Goal: Task Accomplishment & Management: Manage account settings

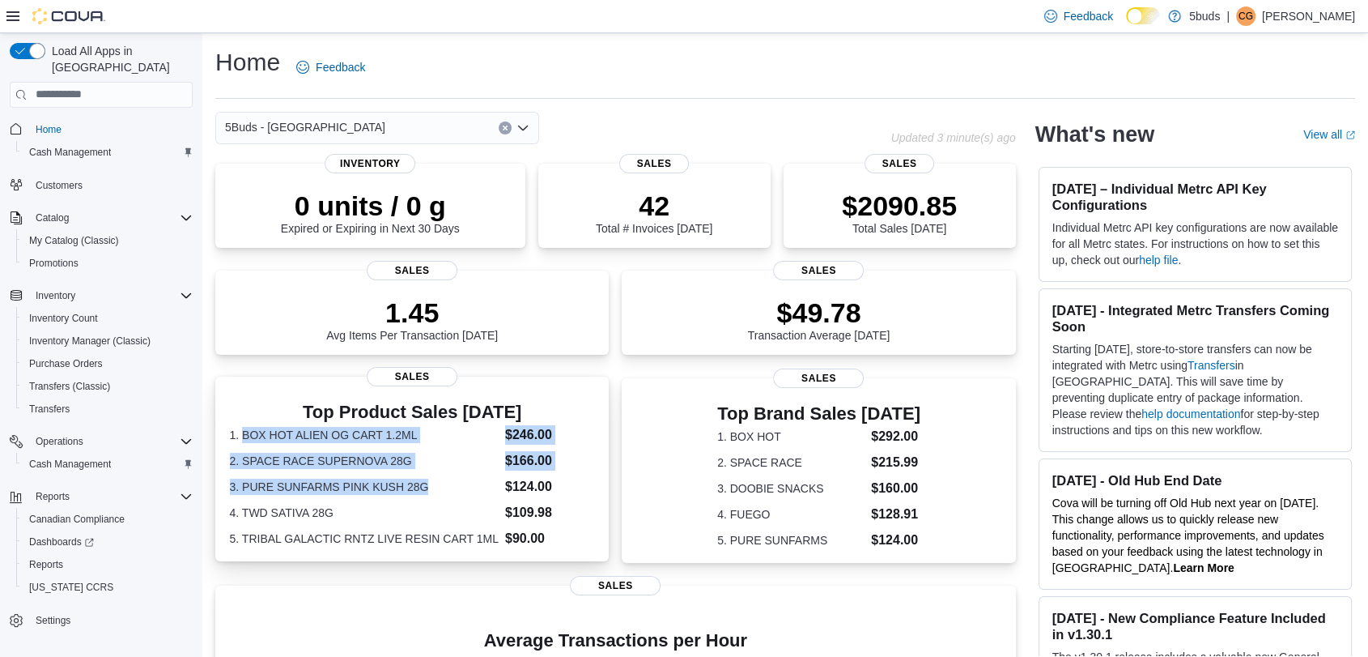
drag, startPoint x: 245, startPoint y: 427, endPoint x: 436, endPoint y: 484, distance: 198.7
click at [436, 484] on dl "1. BOX HOT ALIEN OG CART 1.2ML $246.00 2. SPACE RACE SUPERNOVA 28G $166.00 3. P…" at bounding box center [412, 486] width 365 height 123
copy dl "BOX HOT ALIEN OG CART 1.2ML $246.00 2. SPACE RACE SUPERNOVA 28G $166.00 3. PURE…"
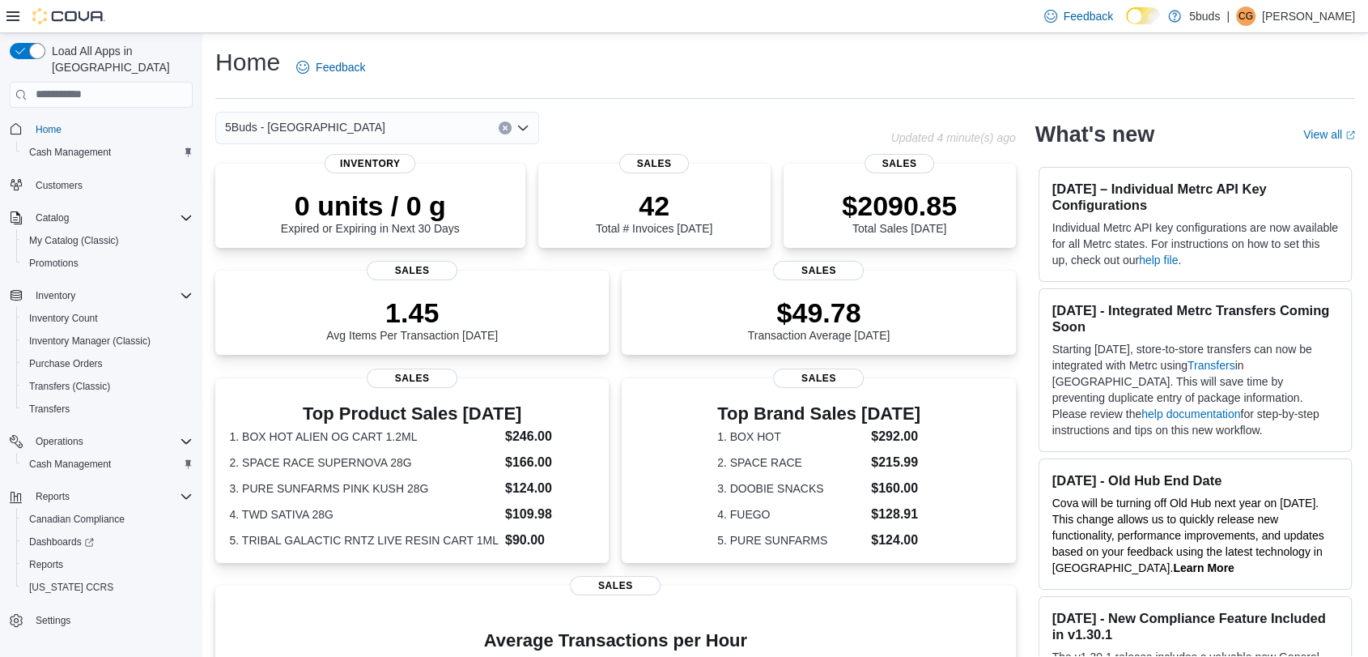
click at [402, 578] on div "0 units / 0 g Expired or Expiring in Next 30 Days Inventory 42 Total # Invoices…" at bounding box center [615, 540] width 801 height 753
click at [49, 558] on span "Reports" at bounding box center [46, 564] width 34 height 13
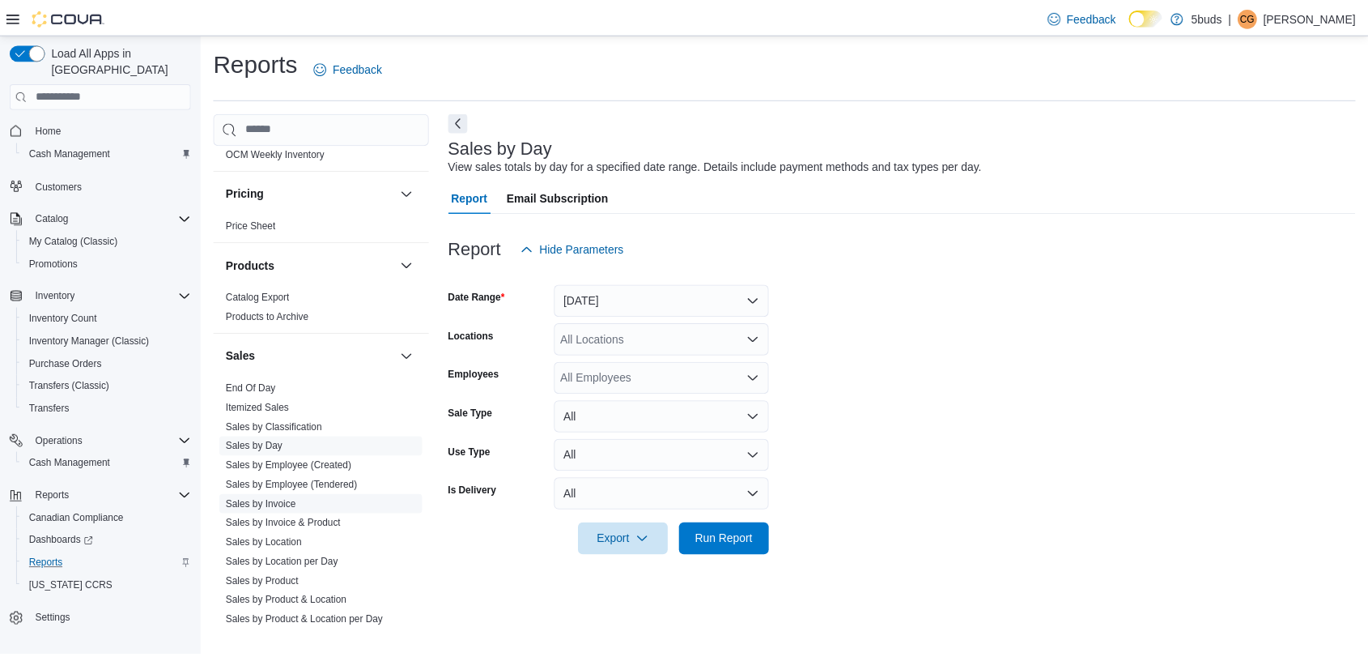
scroll to position [1079, 0]
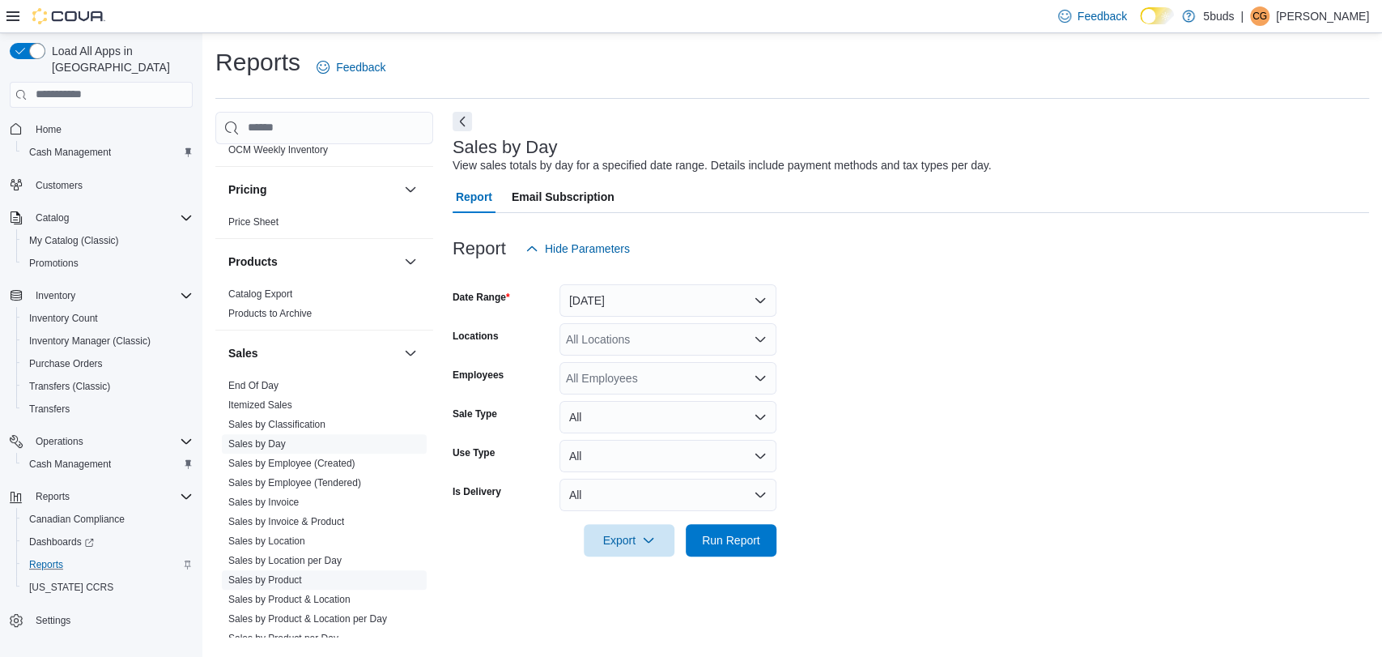
click at [300, 574] on link "Sales by Product" at bounding box center [265, 579] width 74 height 11
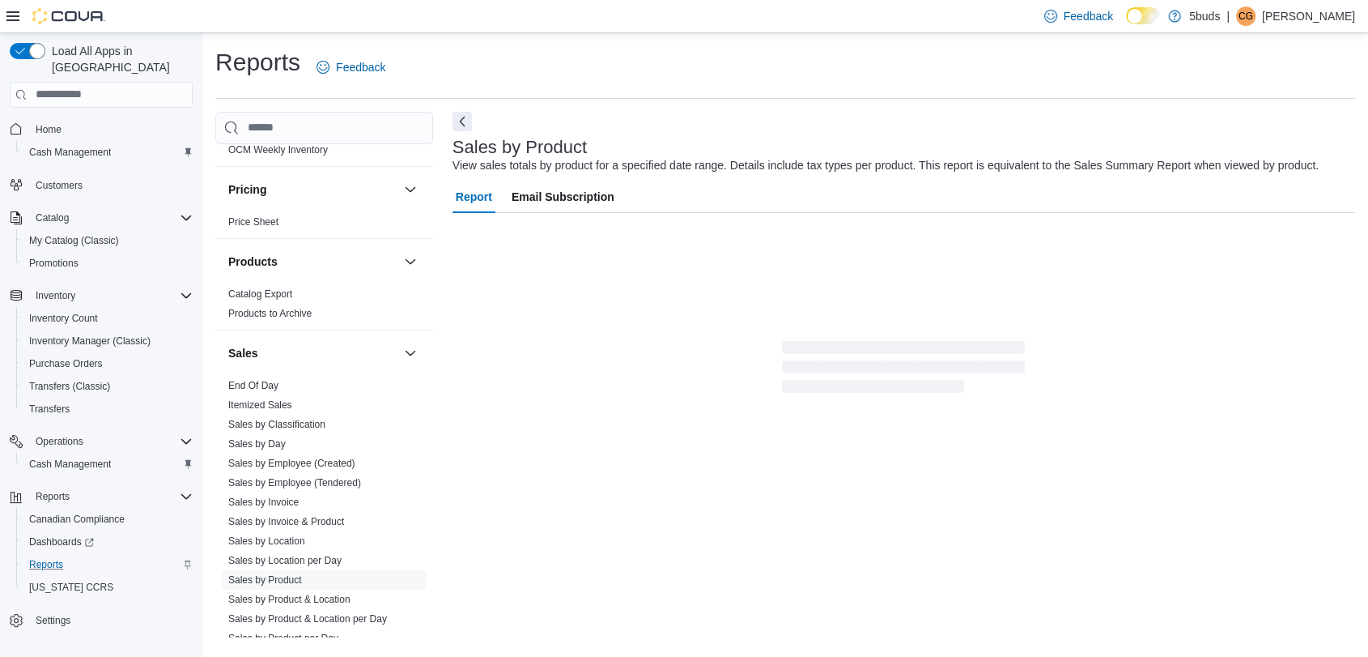
scroll to position [9, 0]
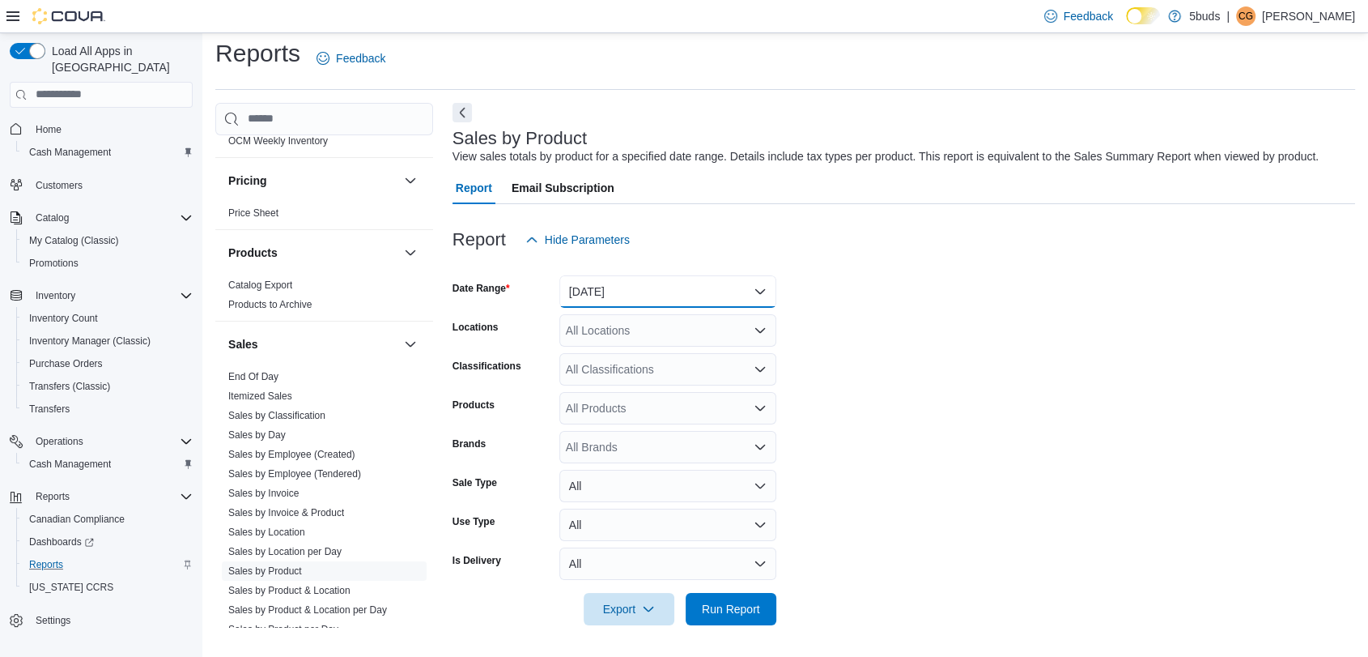
click at [675, 289] on button "Yesterday" at bounding box center [667, 291] width 217 height 32
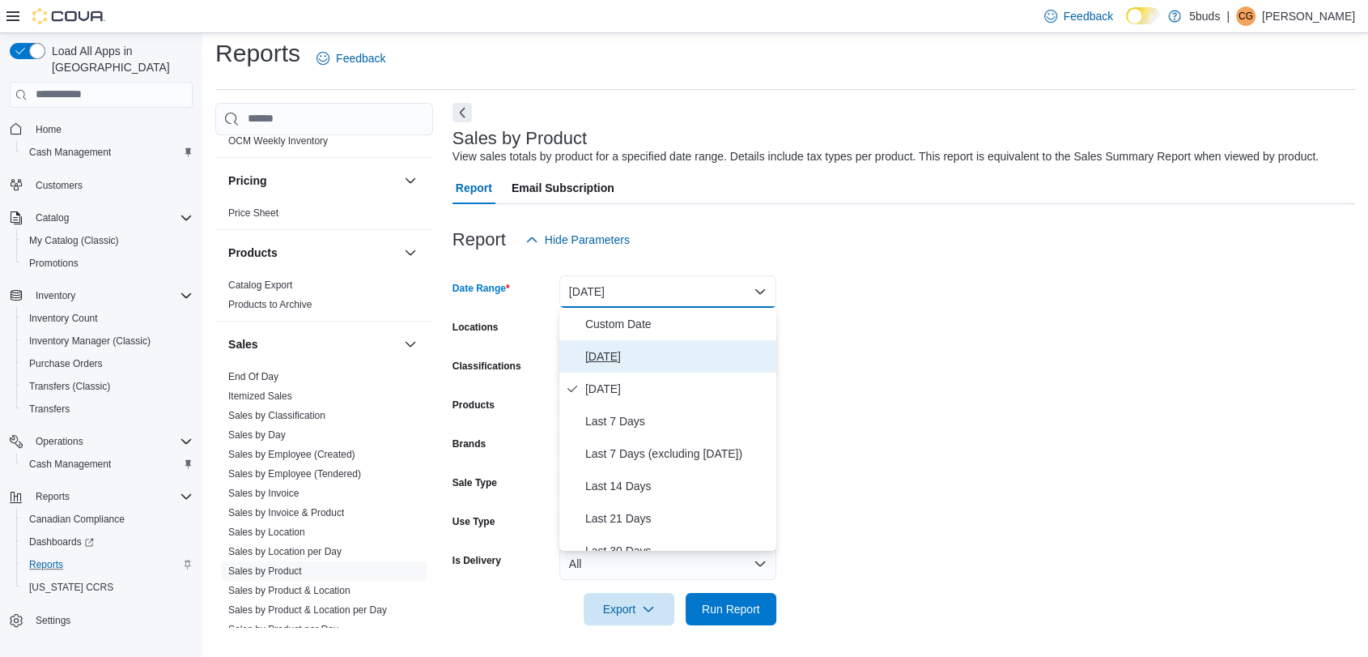
click at [663, 355] on span "Today" at bounding box center [677, 356] width 185 height 19
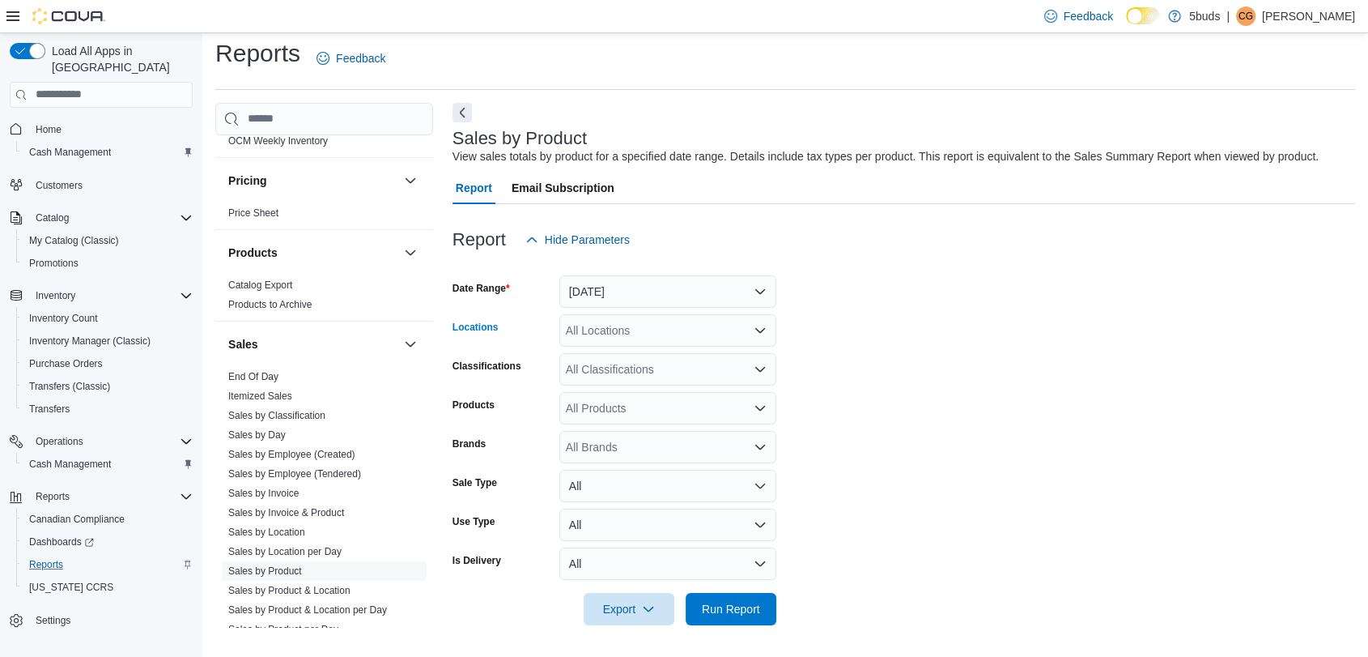
click at [699, 328] on div "All Locations" at bounding box center [667, 330] width 217 height 32
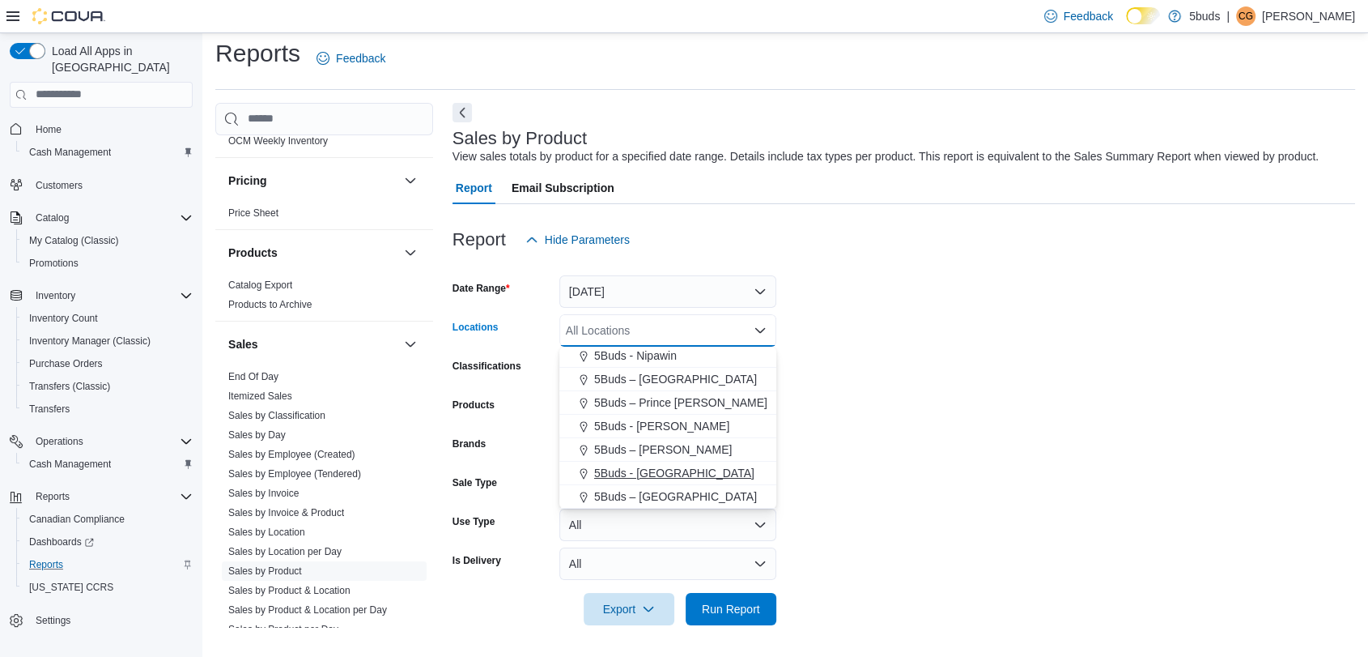
click at [665, 478] on span "5Buds - Weyburn" at bounding box center [674, 473] width 160 height 16
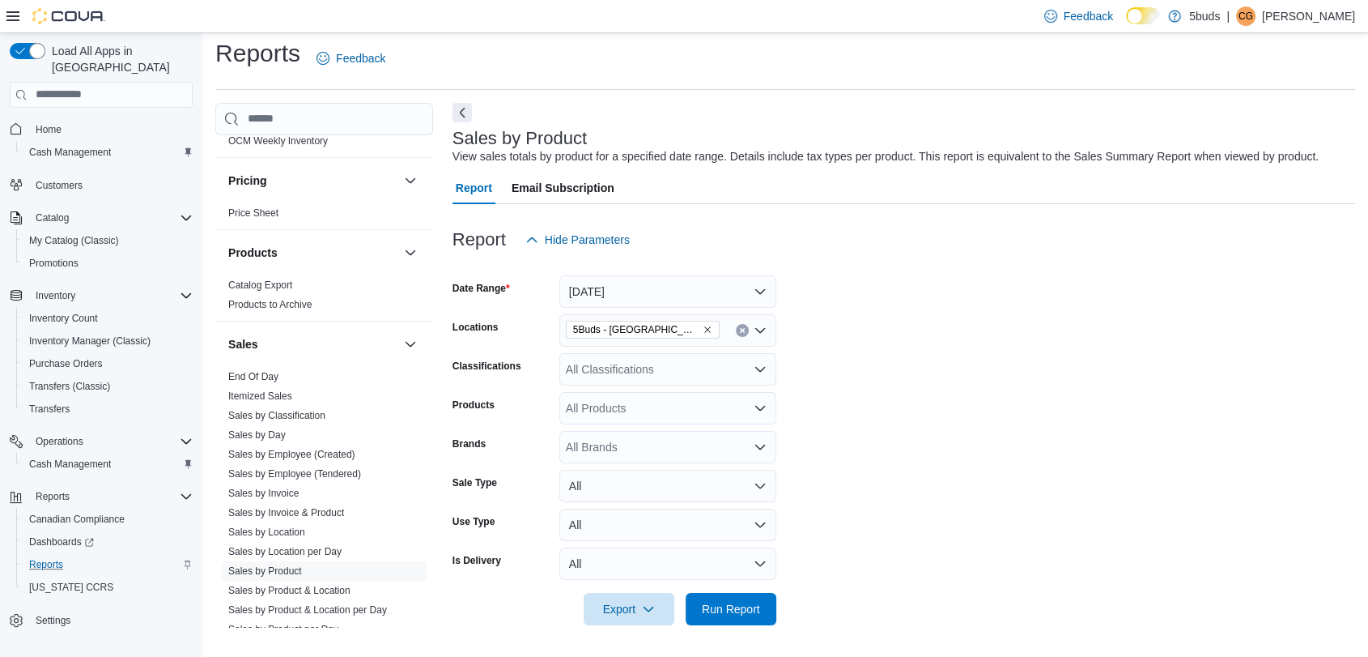
click at [1023, 478] on form "Date Range Today Locations 5Buds - Weyburn Classifications All Classifications …" at bounding box center [904, 440] width 903 height 369
click at [610, 447] on div "All Brands" at bounding box center [667, 447] width 217 height 32
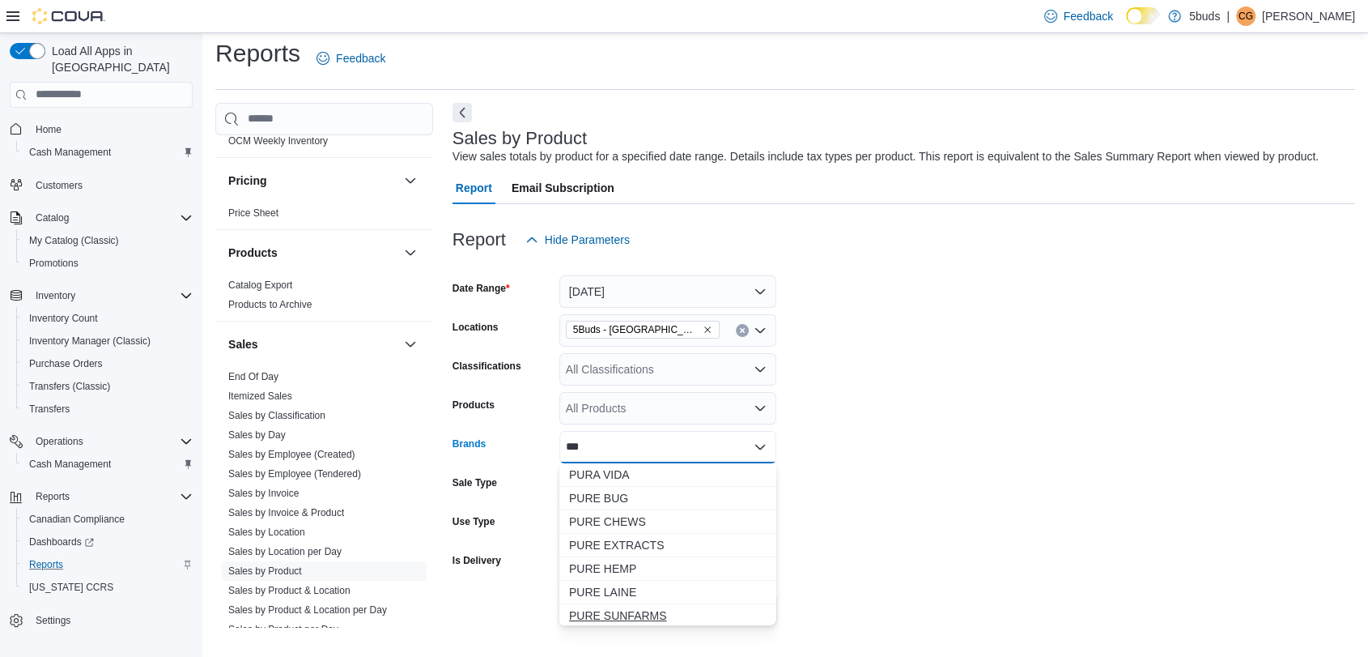
type input "***"
click at [661, 609] on span "PURE SUNFARMS" at bounding box center [668, 615] width 198 height 16
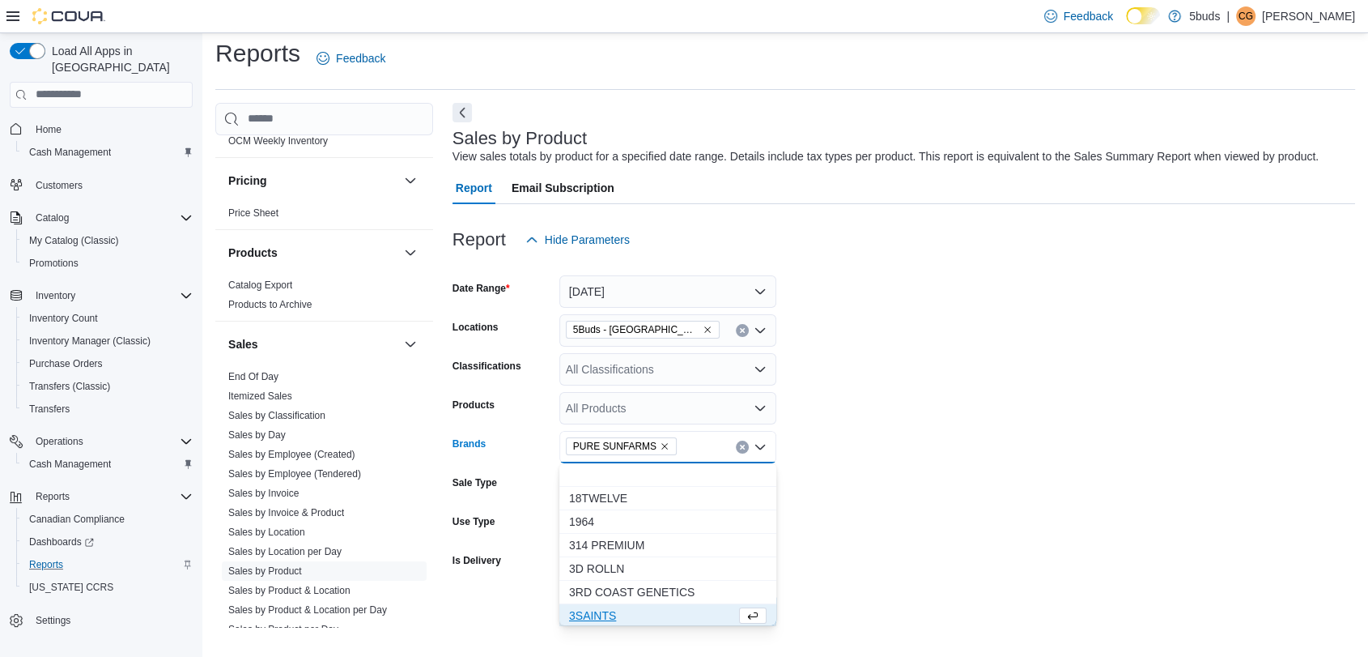
scroll to position [2, 0]
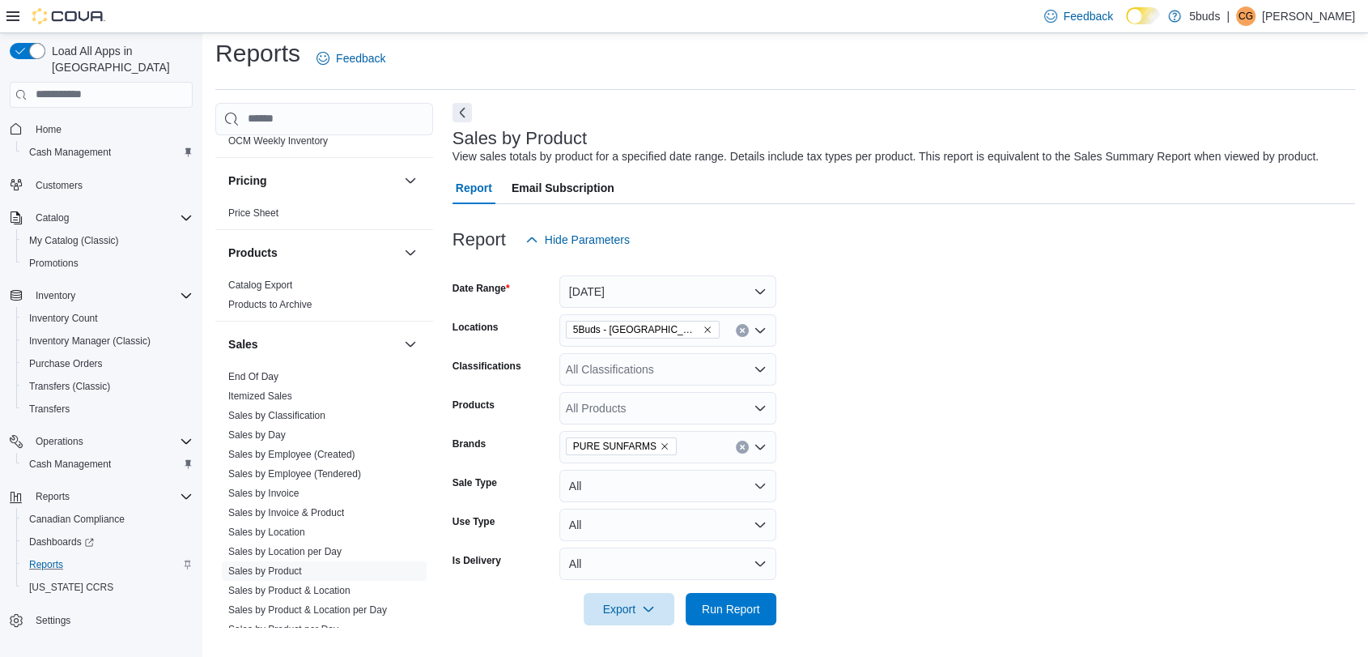
click at [921, 570] on form "Date Range Today Locations 5Buds - Weyburn Classifications All Classifications …" at bounding box center [904, 440] width 903 height 369
click at [733, 615] on span "Run Report" at bounding box center [730, 608] width 71 height 32
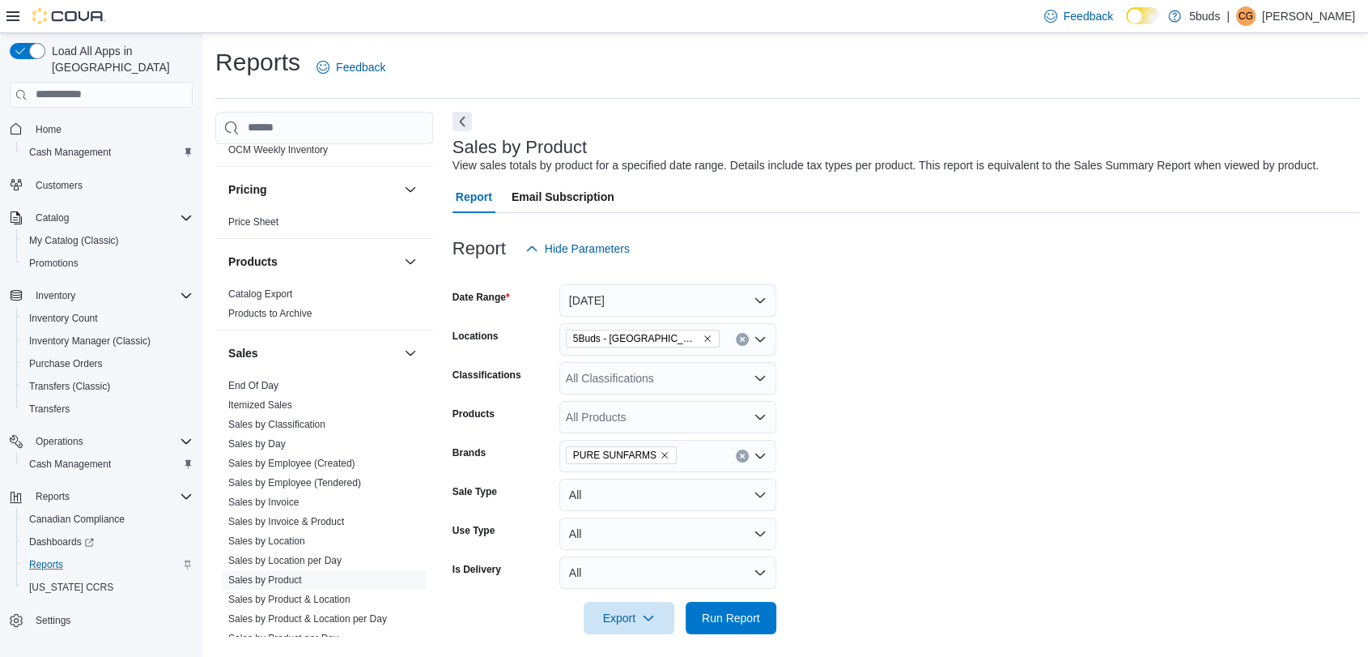
click at [661, 457] on icon "Remove PURE SUNFARMS from selection in this group" at bounding box center [665, 455] width 10 height 10
type input "*"
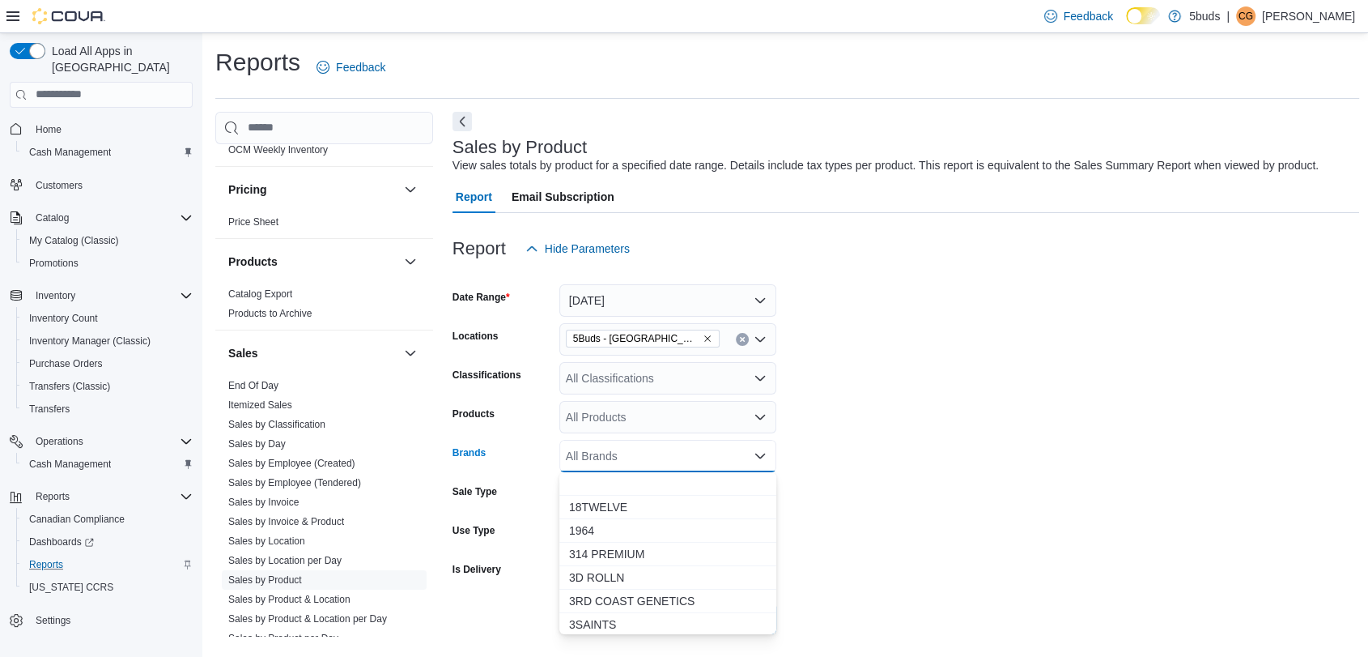
click at [669, 416] on div "All Products" at bounding box center [667, 417] width 217 height 32
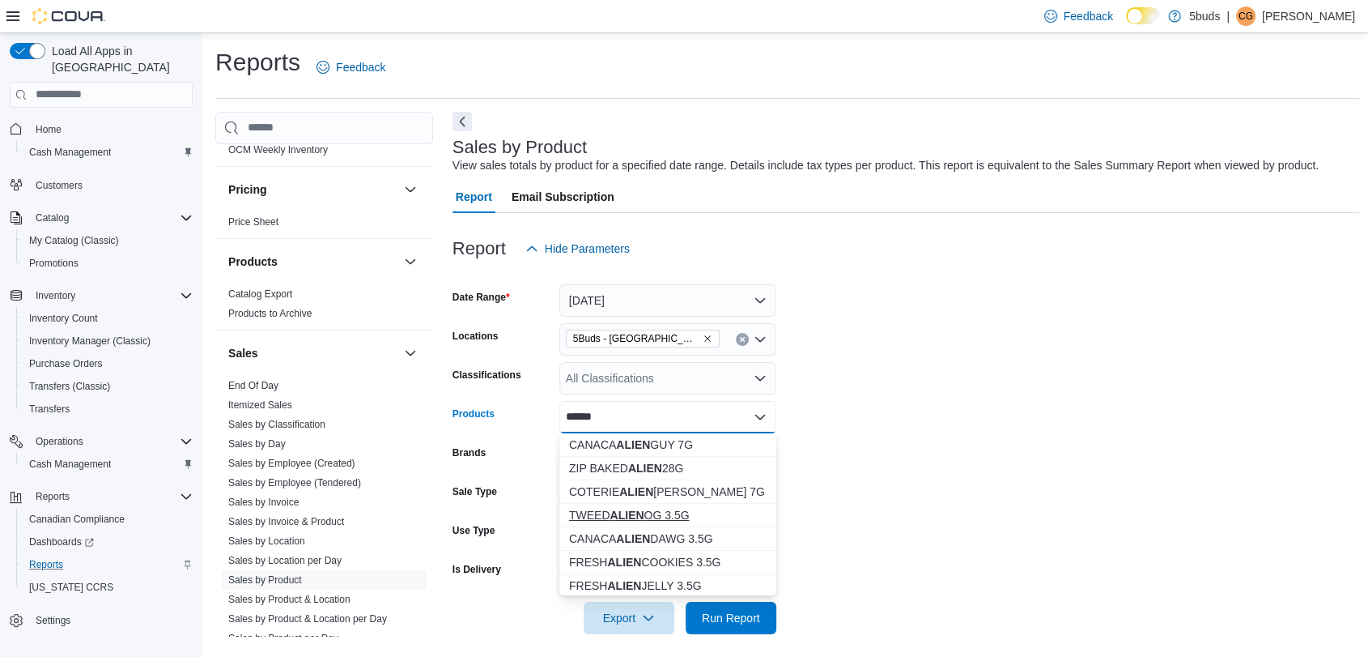
type input "*****"
click at [672, 512] on div "TWEED ALIEN OG 3.5G" at bounding box center [668, 515] width 198 height 16
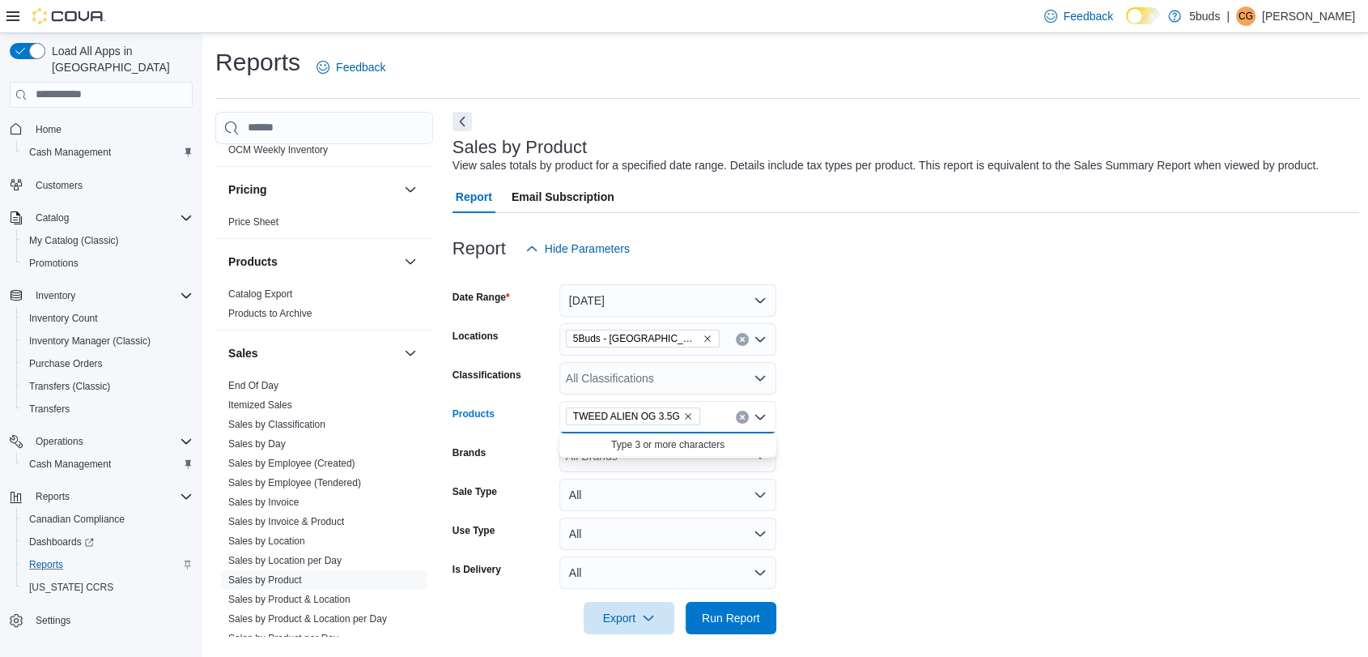
click at [683, 411] on icon "Remove TWEED ALIEN OG 3.5G from selection in this group" at bounding box center [688, 416] width 10 height 10
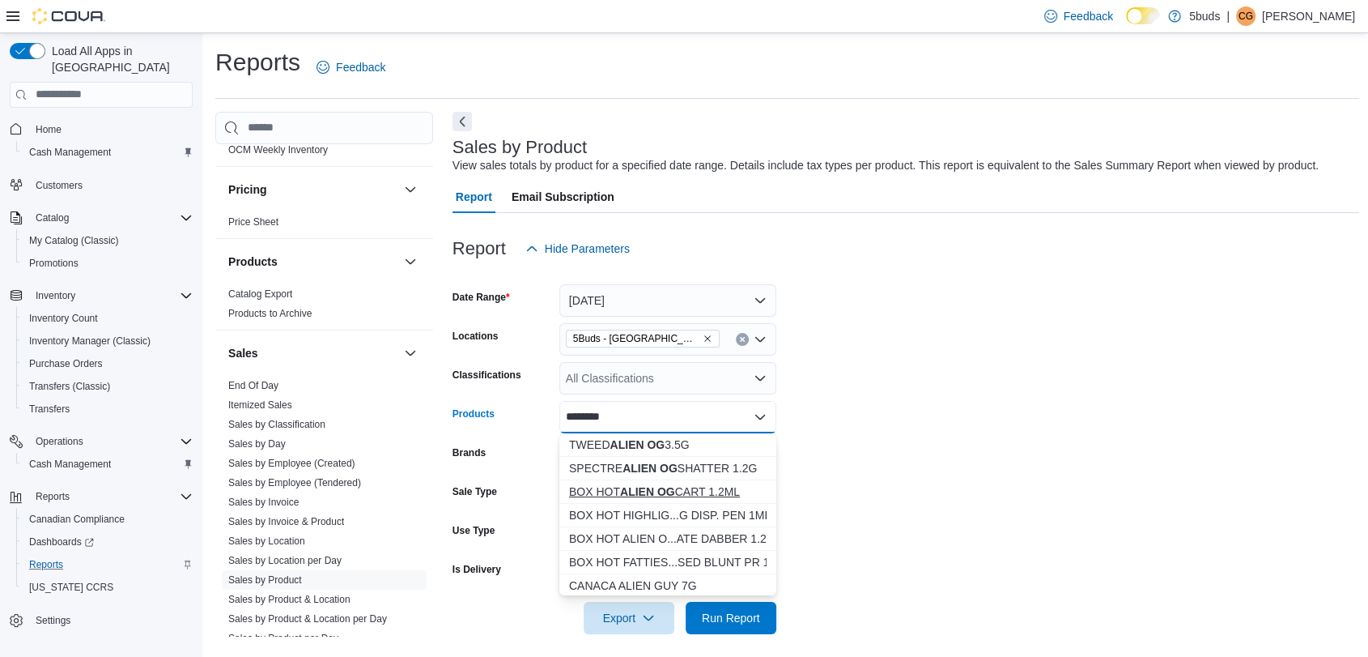
type input "********"
click at [694, 480] on button "BOX HOT ALIEN OG CART 1.2ML" at bounding box center [667, 491] width 217 height 23
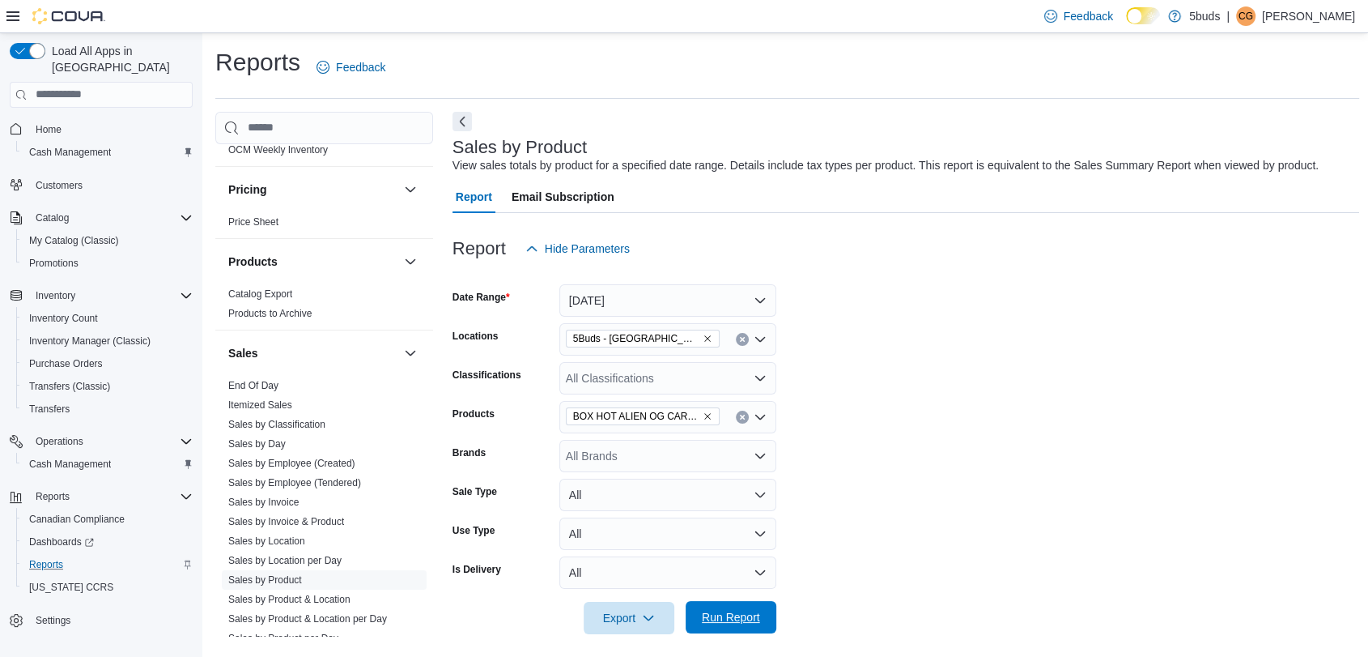
click at [739, 611] on span "Run Report" at bounding box center [731, 617] width 58 height 16
click at [739, 416] on icon "Clear input" at bounding box center [742, 417] width 6 height 6
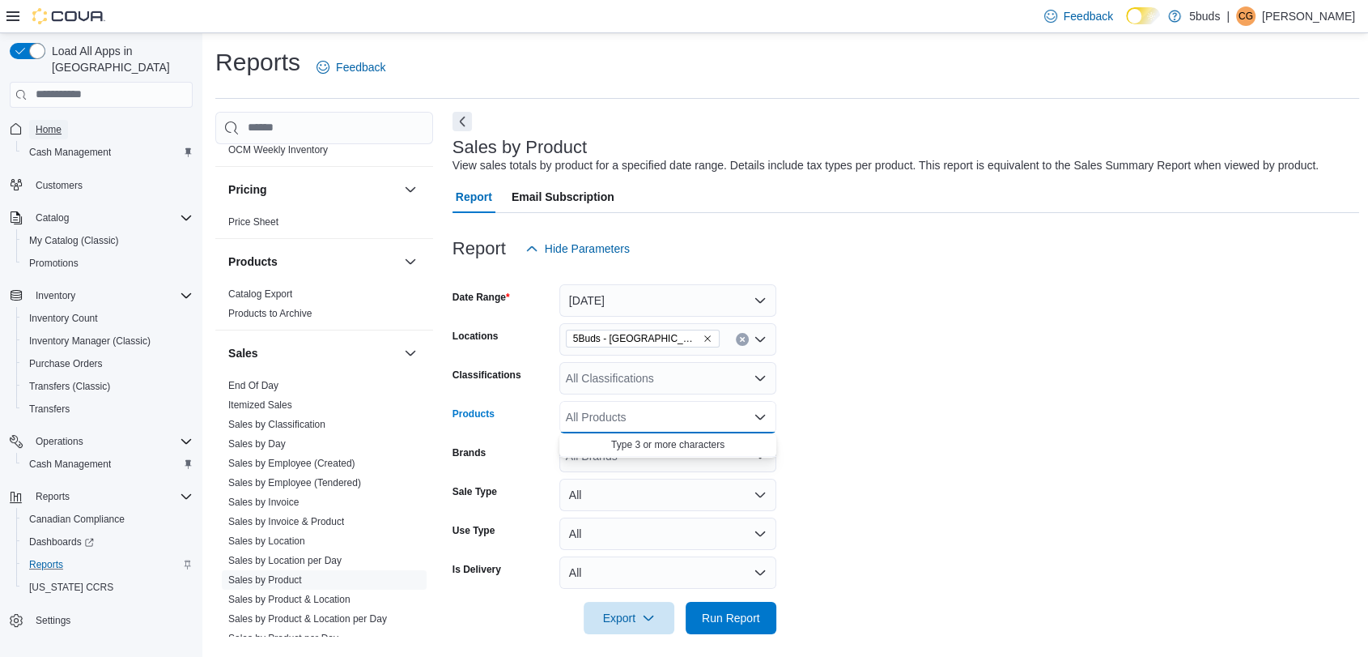
click at [46, 123] on span "Home" at bounding box center [49, 129] width 26 height 13
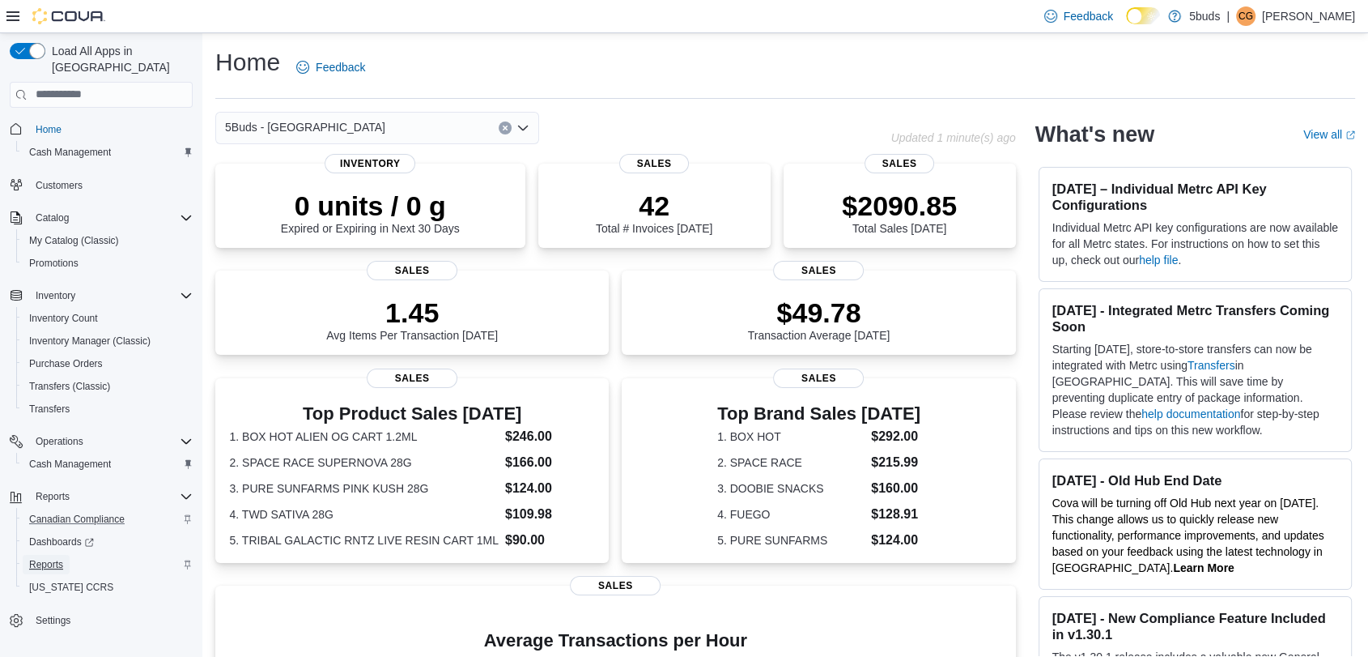
click at [64, 555] on link "Reports" at bounding box center [46, 564] width 47 height 19
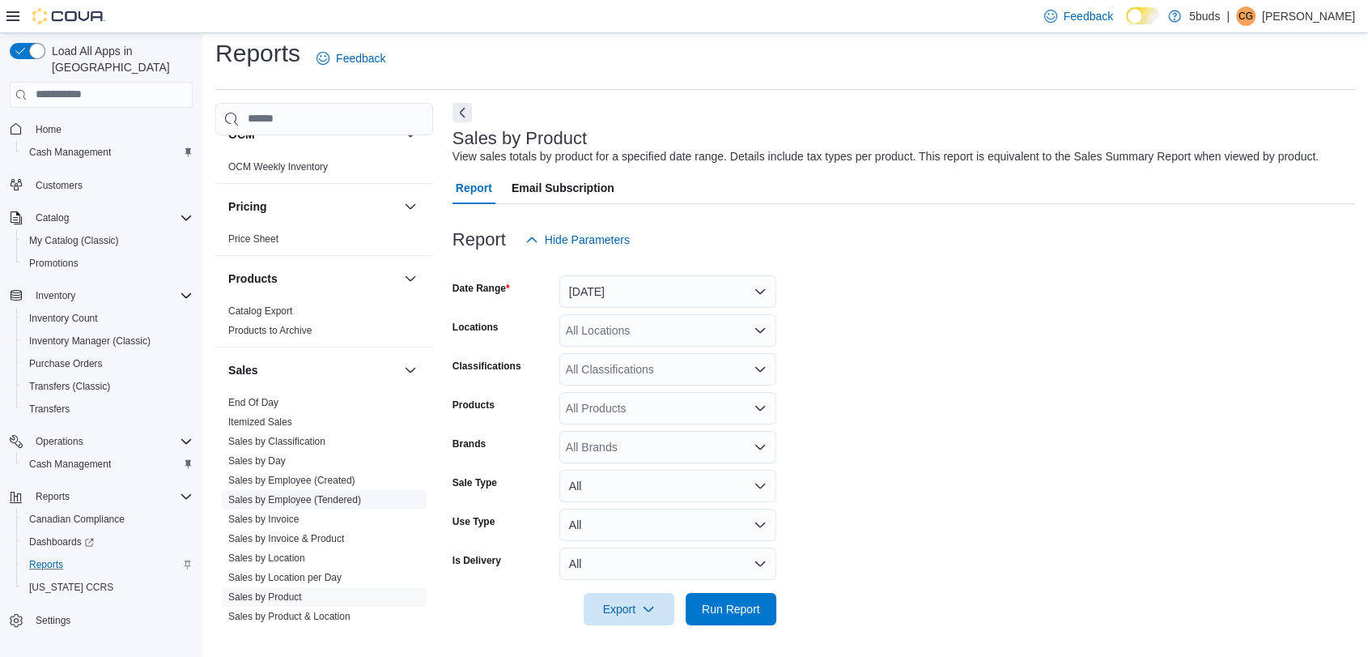
scroll to position [1079, 0]
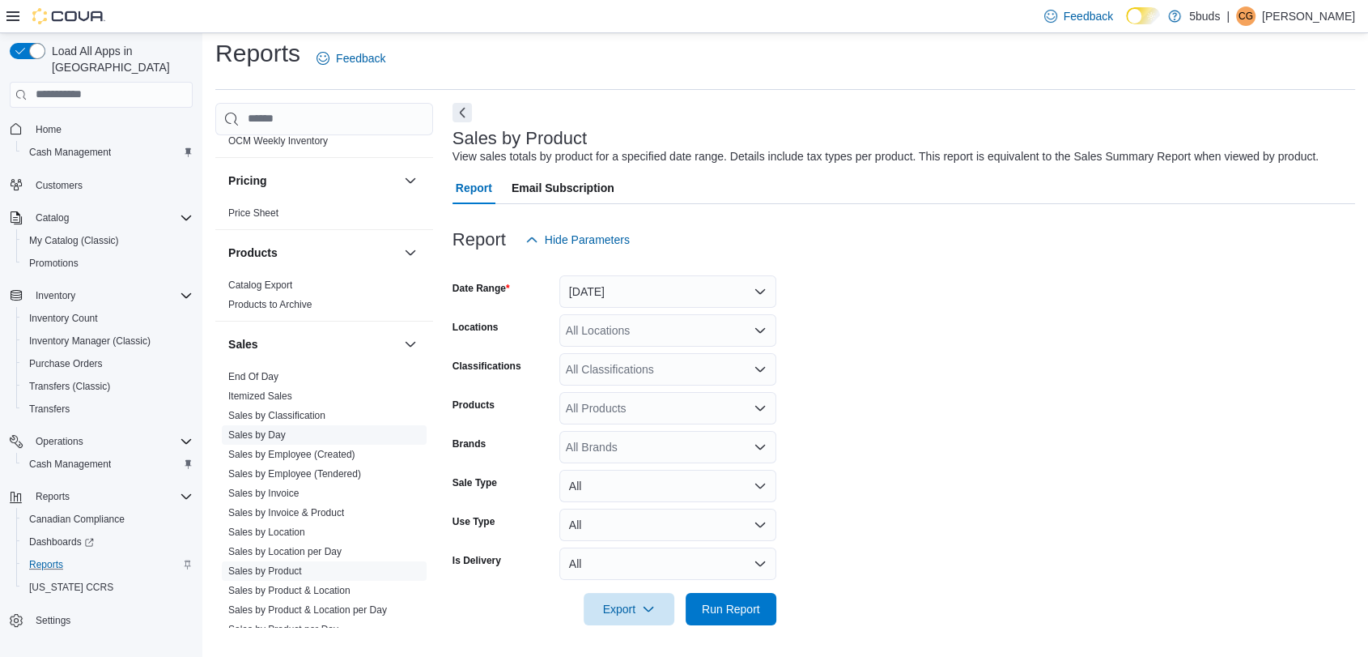
click at [273, 429] on link "Sales by Day" at bounding box center [256, 434] width 57 height 11
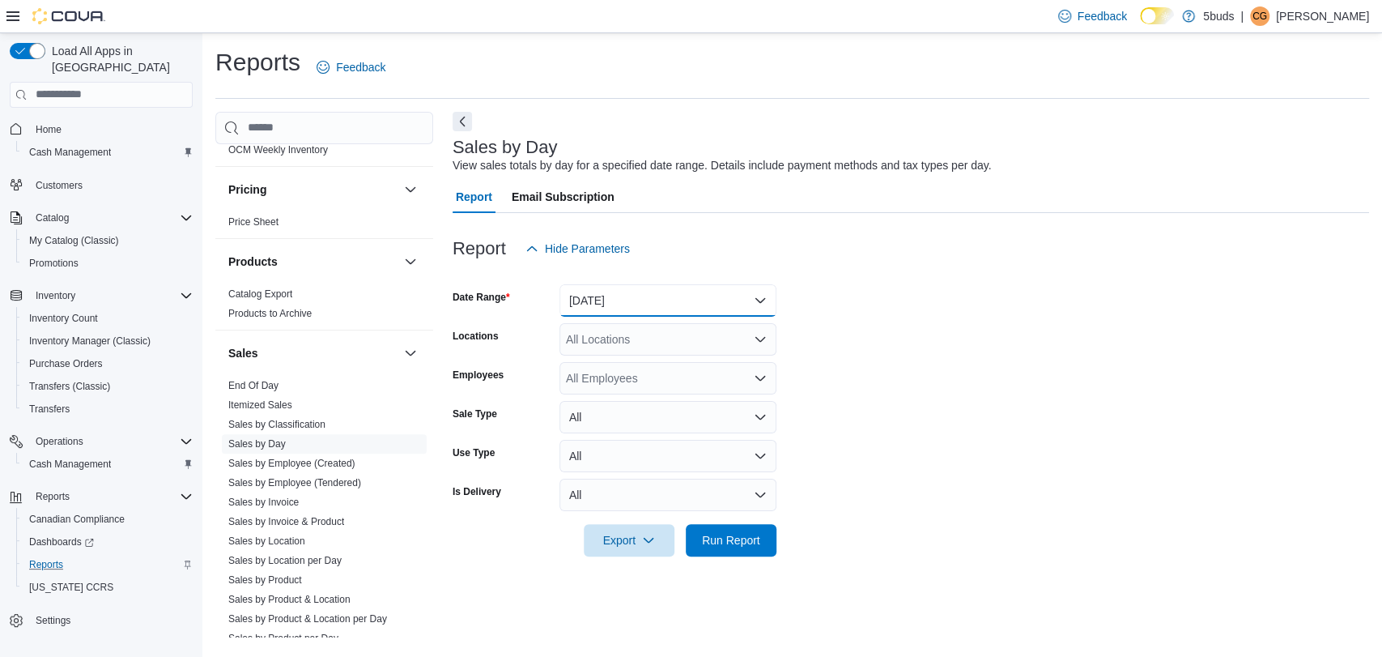
click at [659, 304] on button "Yesterday" at bounding box center [667, 300] width 217 height 32
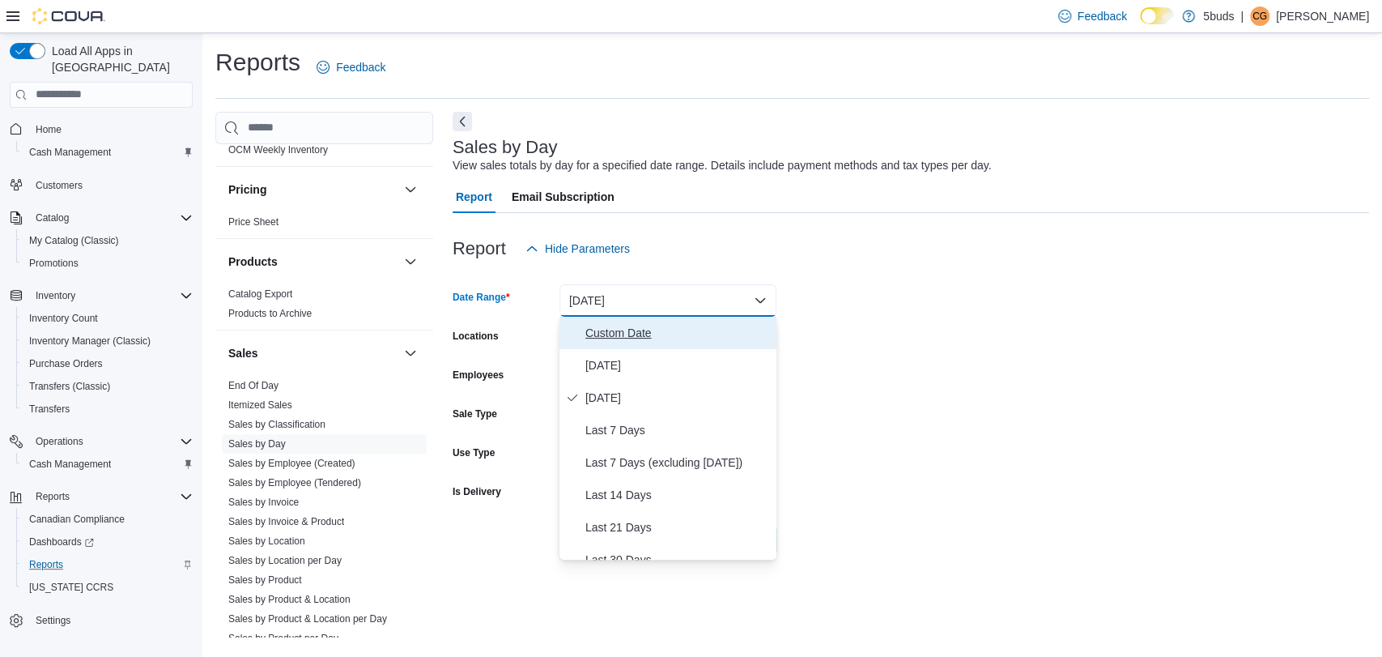
click at [638, 334] on span "Custom Date" at bounding box center [677, 332] width 185 height 19
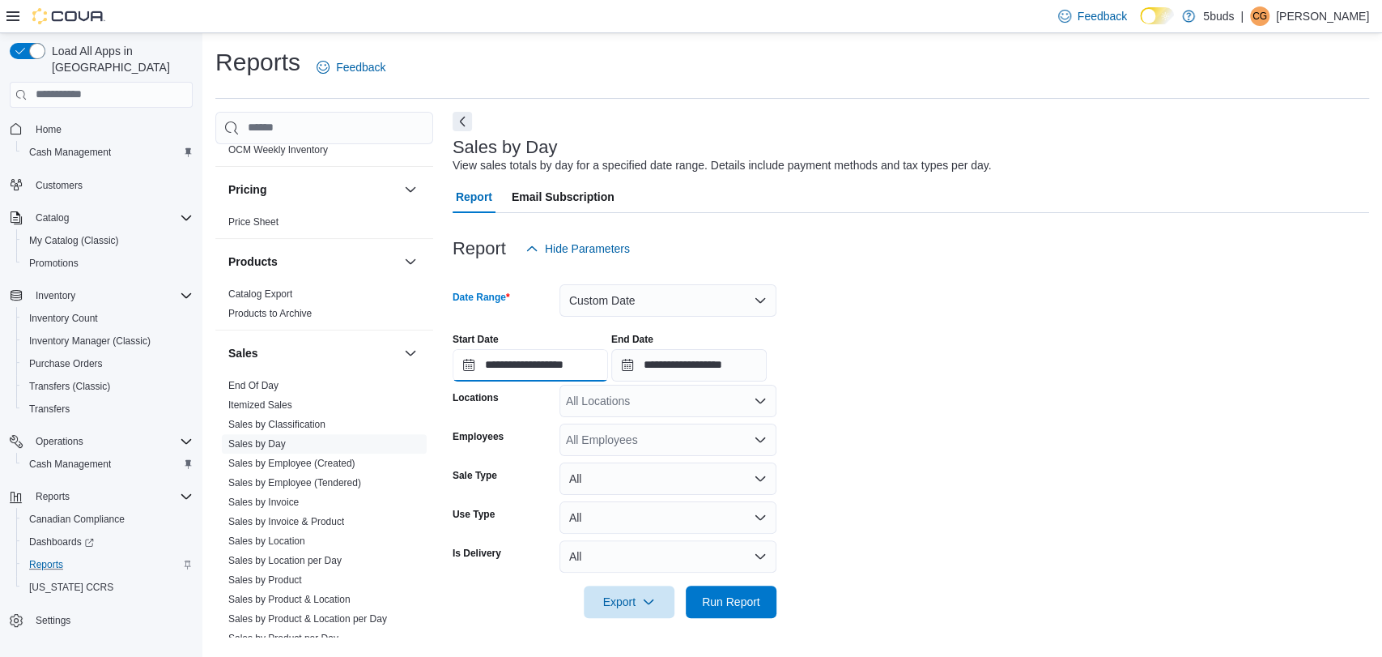
click at [559, 367] on input "**********" at bounding box center [530, 365] width 155 height 32
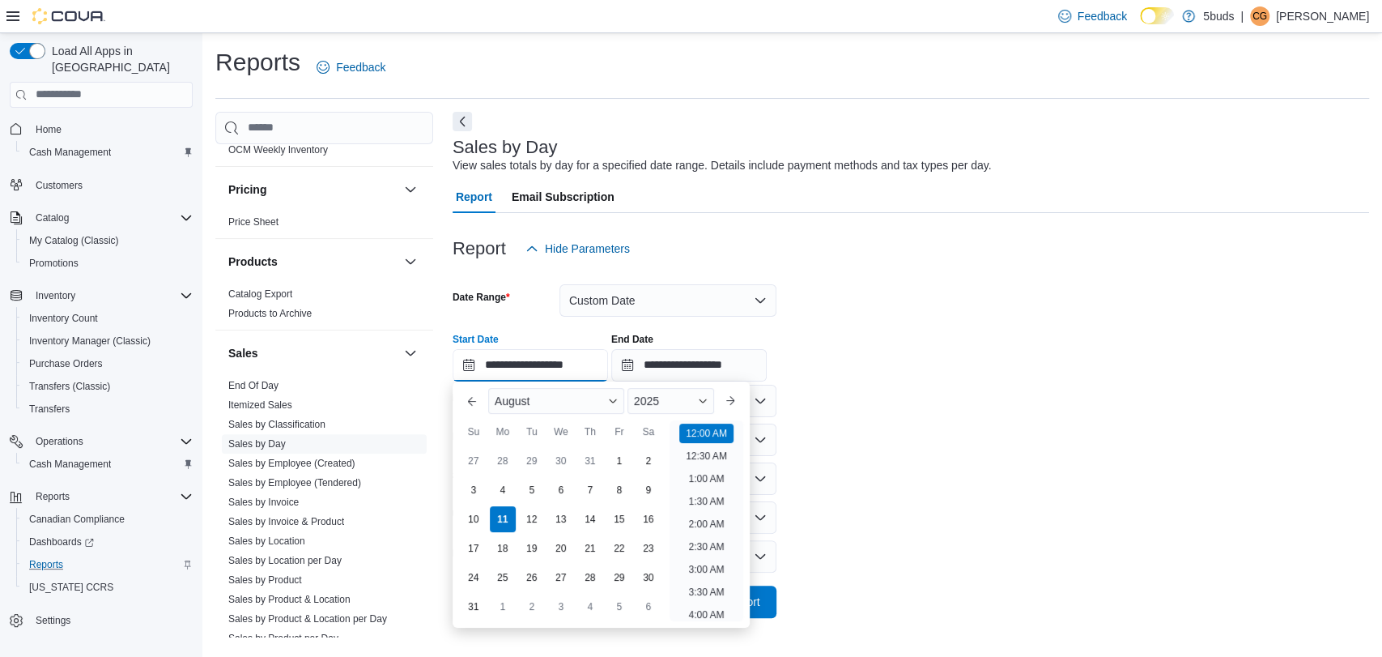
scroll to position [50, 0]
click at [619, 460] on div "1" at bounding box center [619, 460] width 28 height 28
type input "**********"
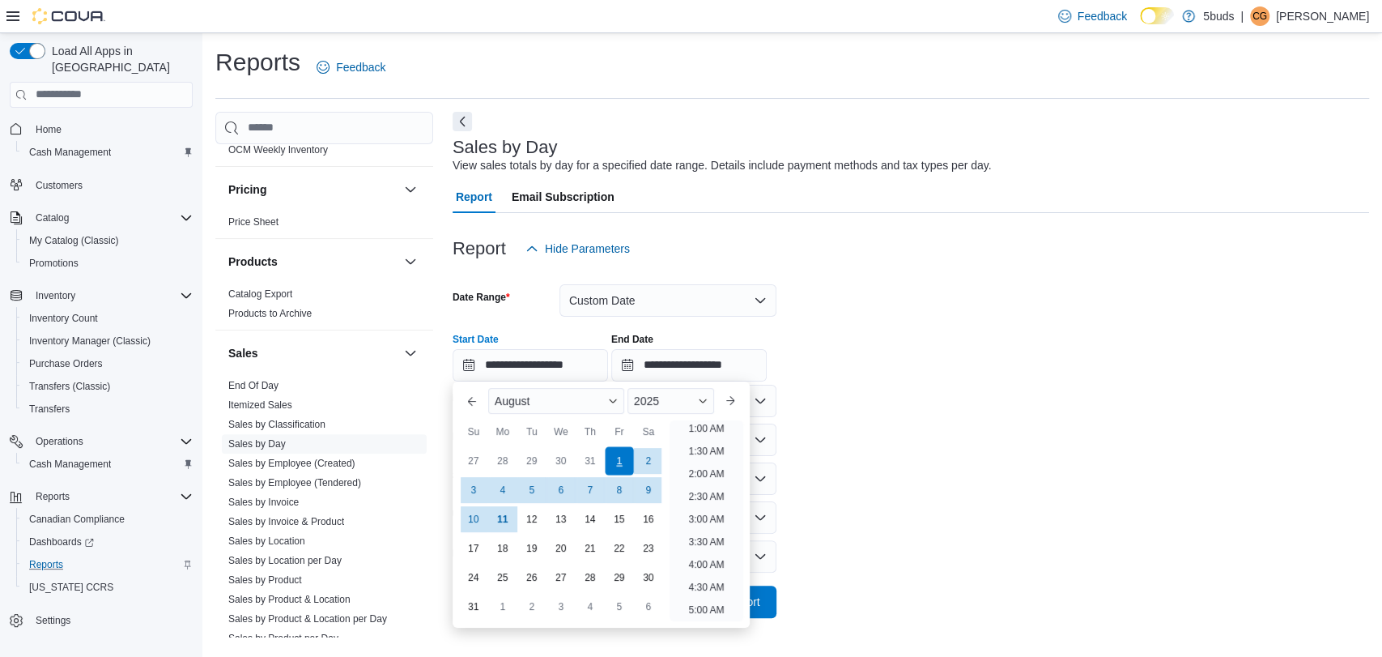
scroll to position [3, 0]
click at [868, 508] on form "**********" at bounding box center [911, 441] width 916 height 353
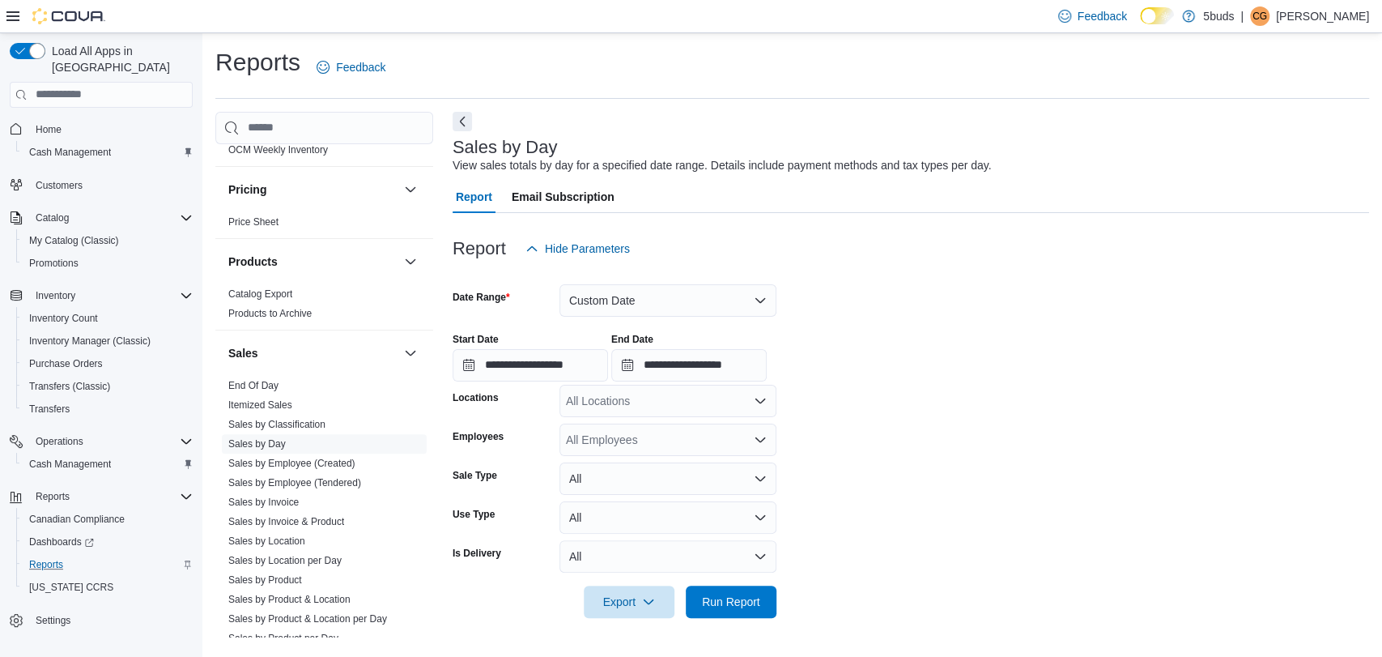
click at [756, 405] on icon "Open list of options" at bounding box center [760, 400] width 13 height 13
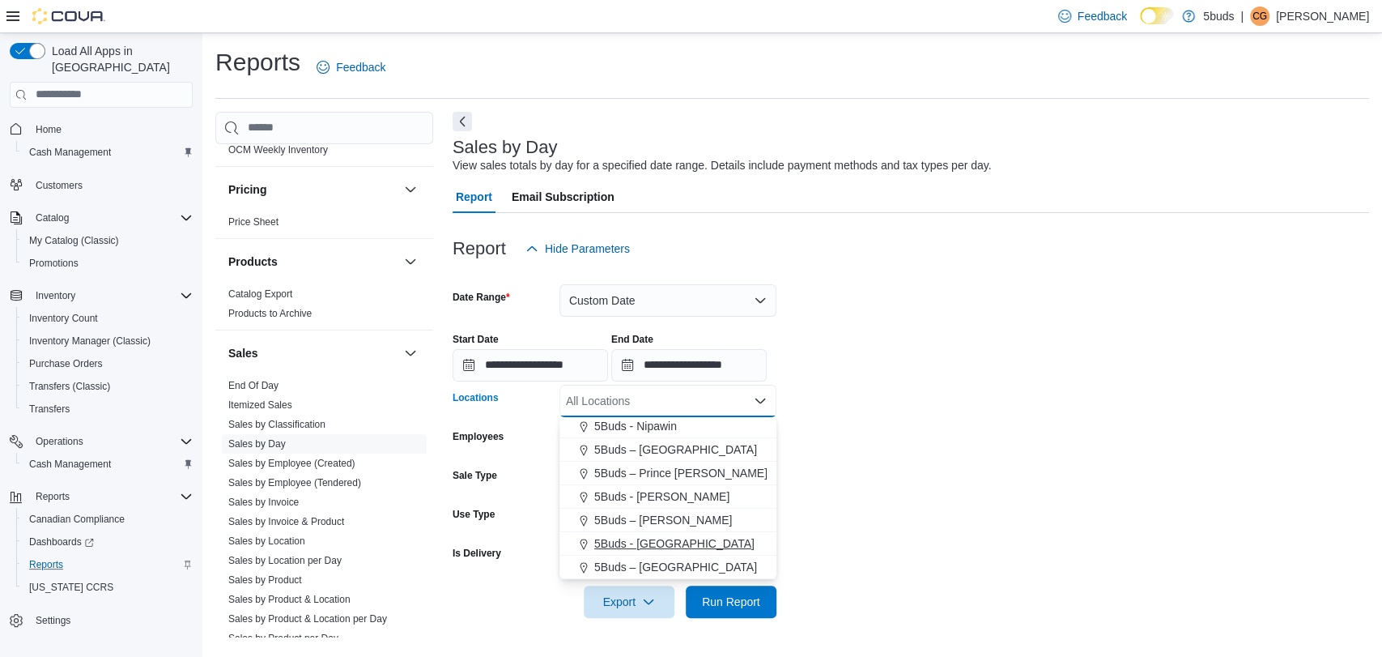
drag, startPoint x: 681, startPoint y: 540, endPoint x: 742, endPoint y: 559, distance: 63.5
click at [683, 540] on div "5Buds - Weyburn" at bounding box center [668, 543] width 198 height 16
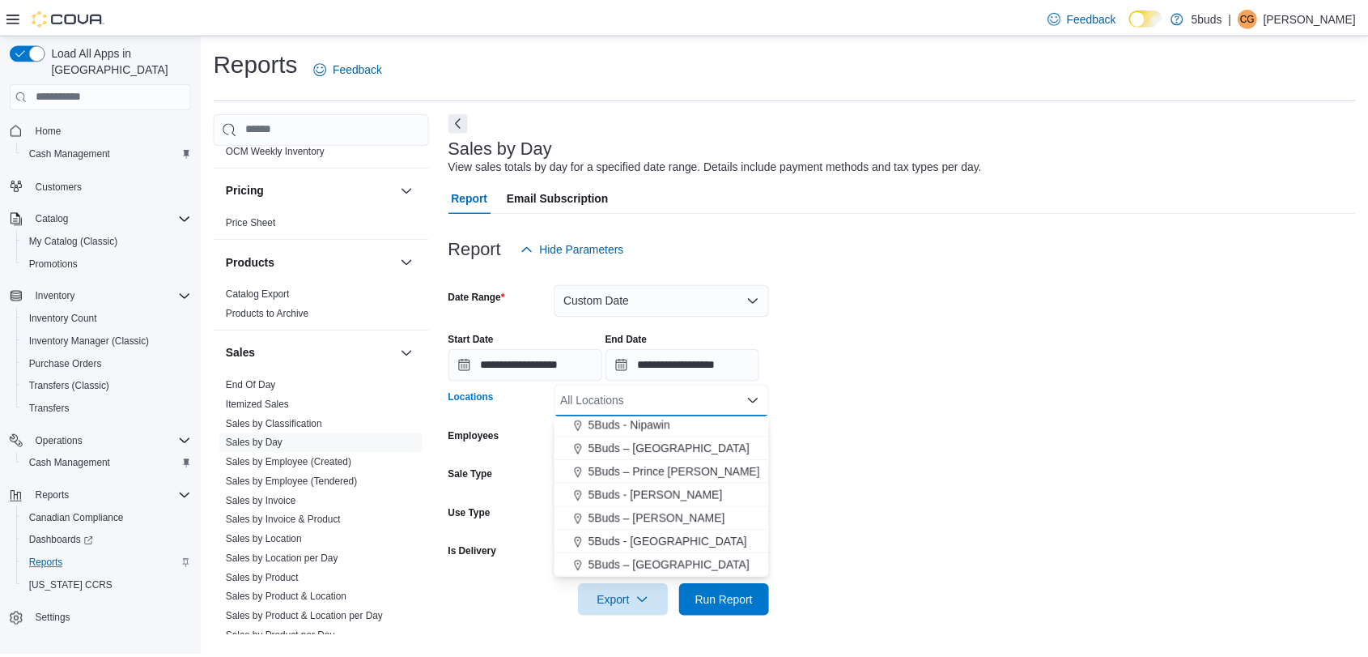
scroll to position [96, 0]
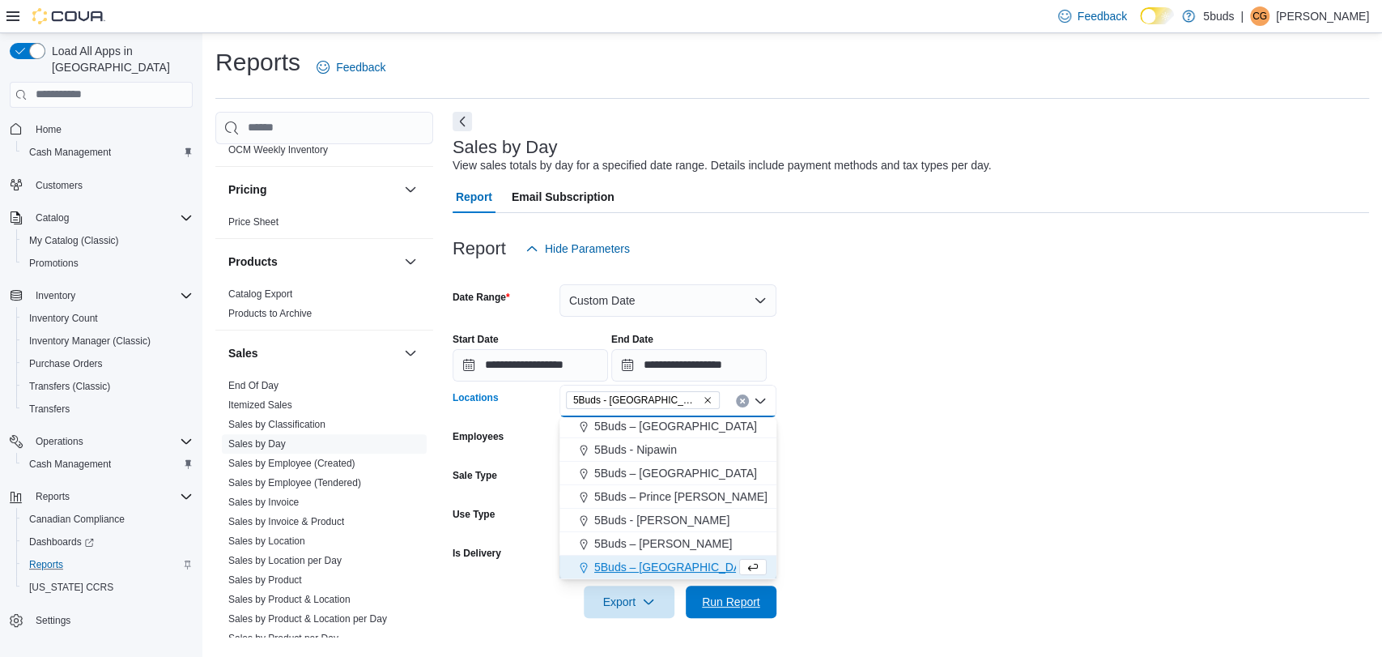
drag, startPoint x: 746, startPoint y: 597, endPoint x: 980, endPoint y: 576, distance: 235.8
click at [752, 597] on span "Run Report" at bounding box center [731, 601] width 58 height 16
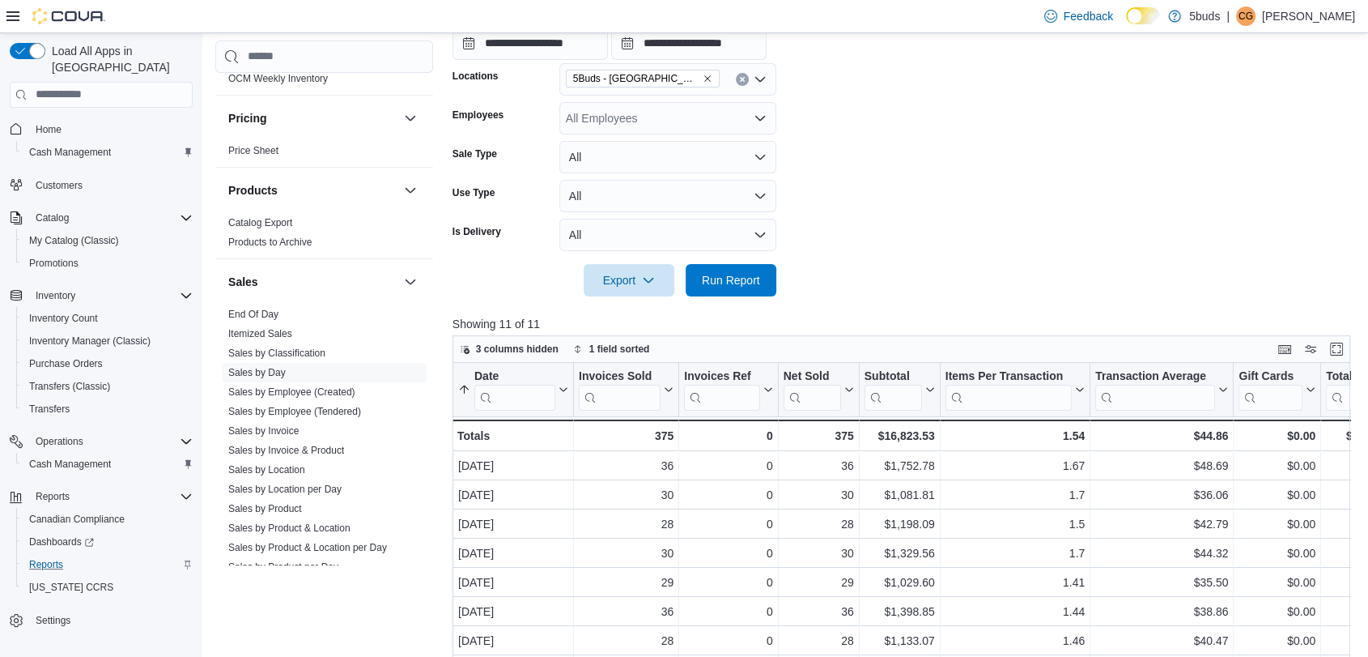
scroll to position [359, 0]
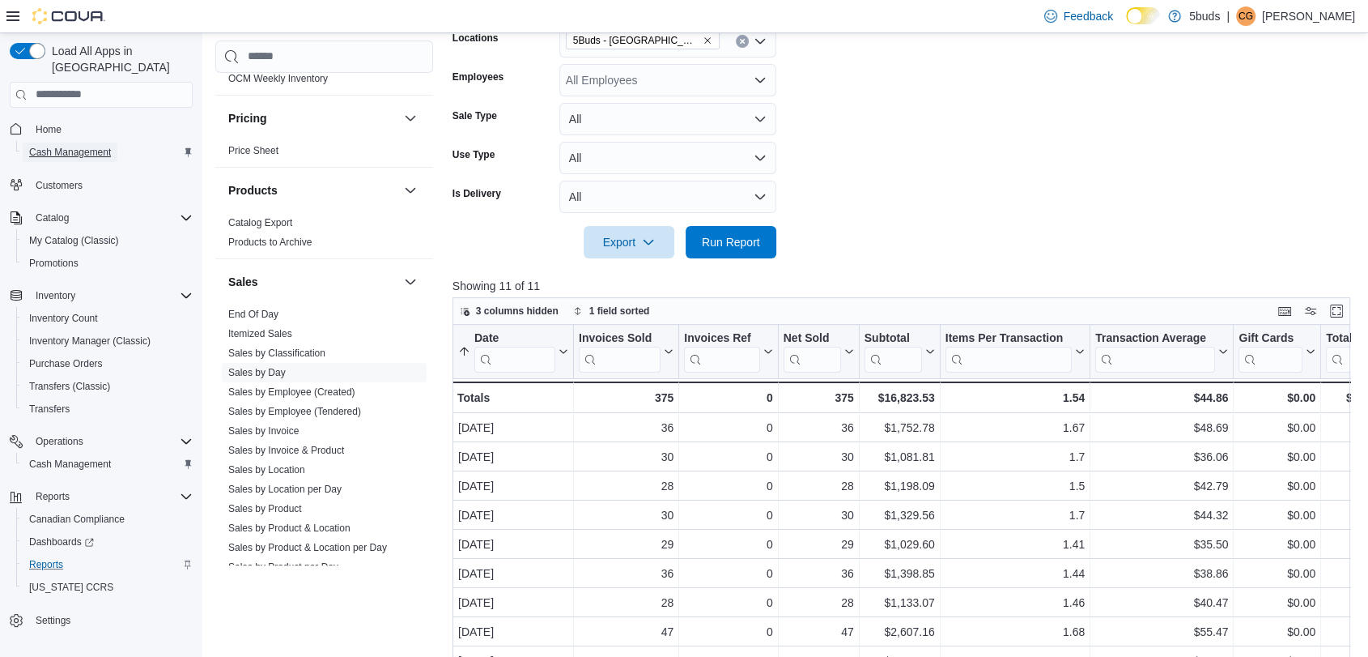
click at [66, 146] on span "Cash Management" at bounding box center [70, 152] width 82 height 13
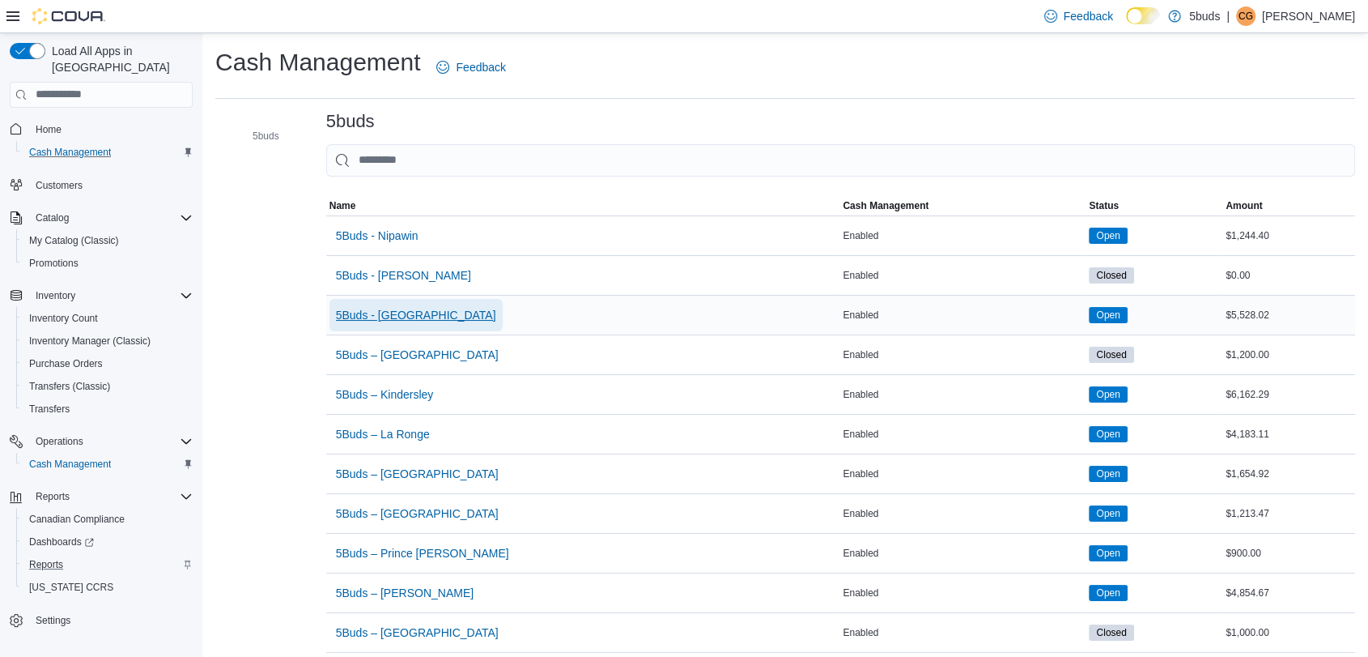
click at [398, 318] on span "5Buds - Weyburn" at bounding box center [416, 315] width 160 height 16
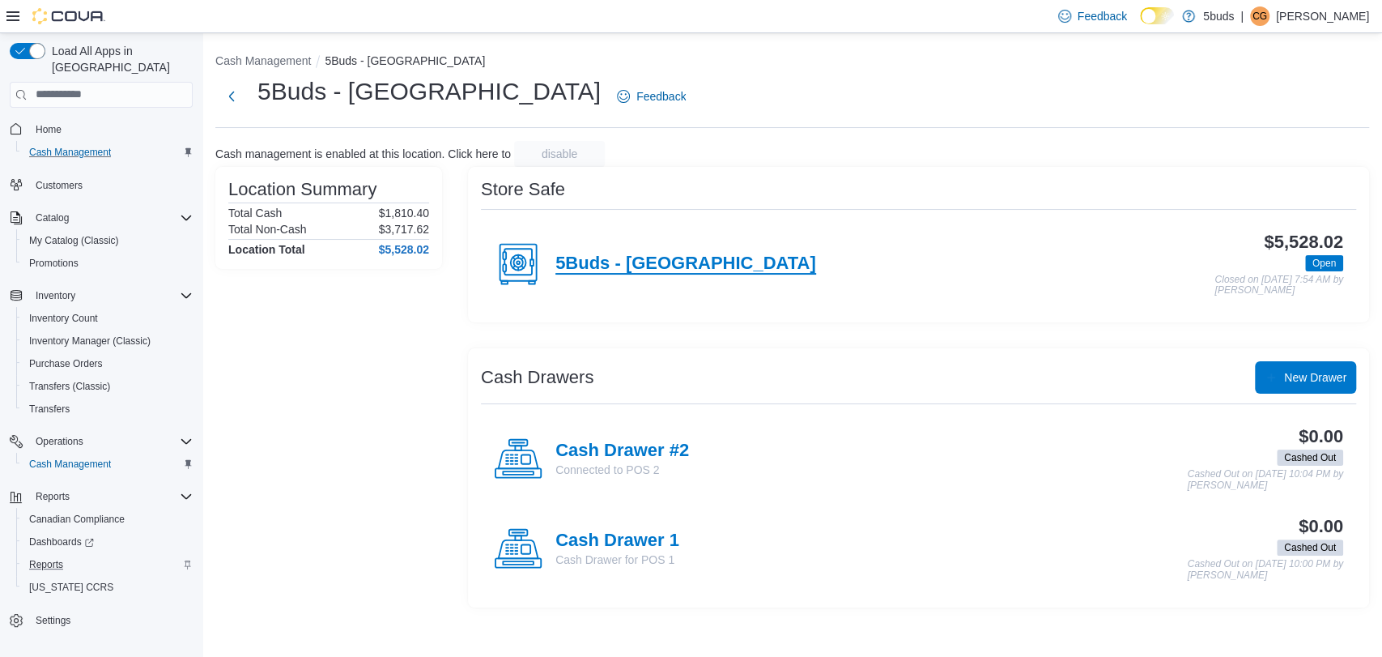
click at [625, 264] on h4 "5Buds - Weyburn" at bounding box center [685, 263] width 261 height 21
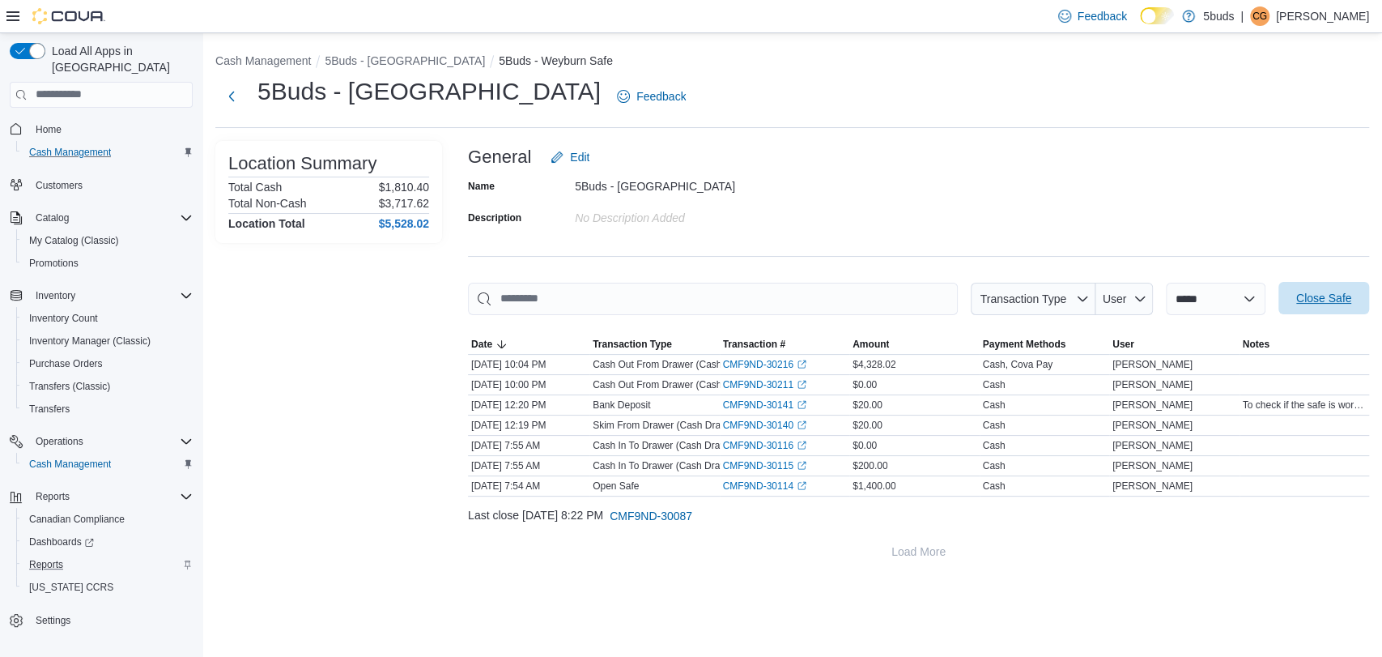
click at [1338, 306] on span "Close Safe" at bounding box center [1323, 298] width 71 height 32
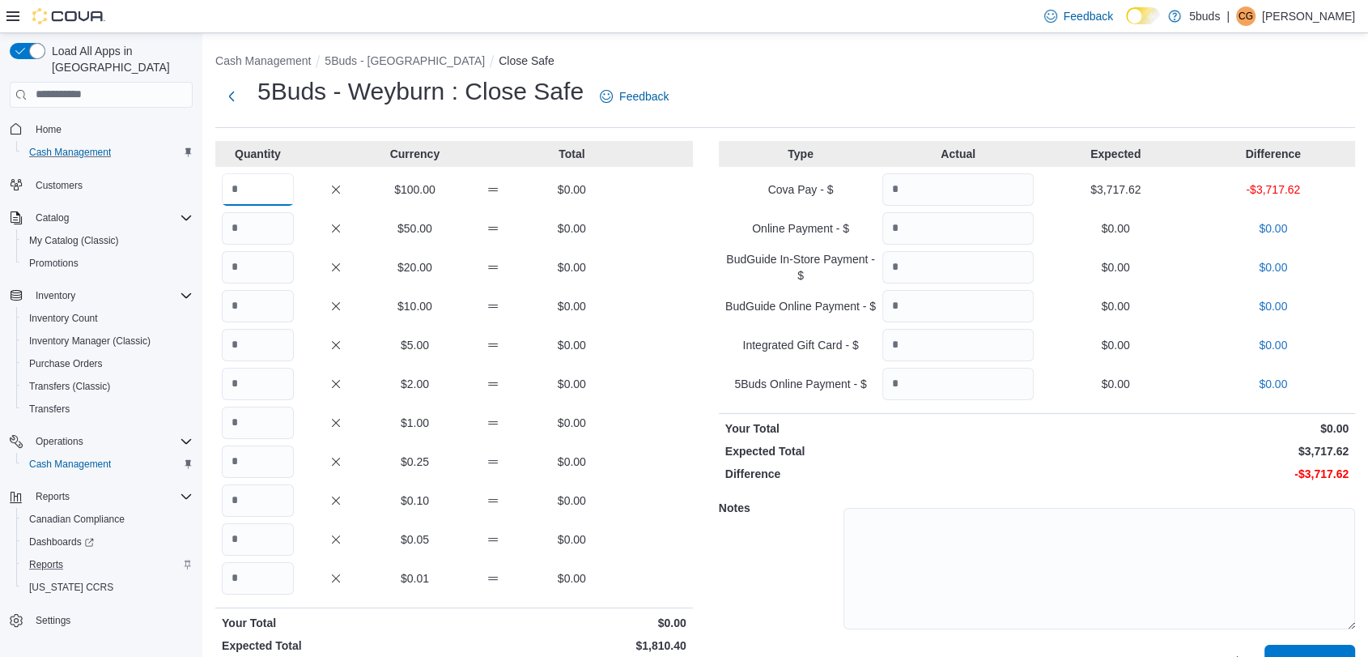
click at [272, 190] on input "Quantity" at bounding box center [258, 189] width 72 height 32
type input "*"
type input "**"
type input "*"
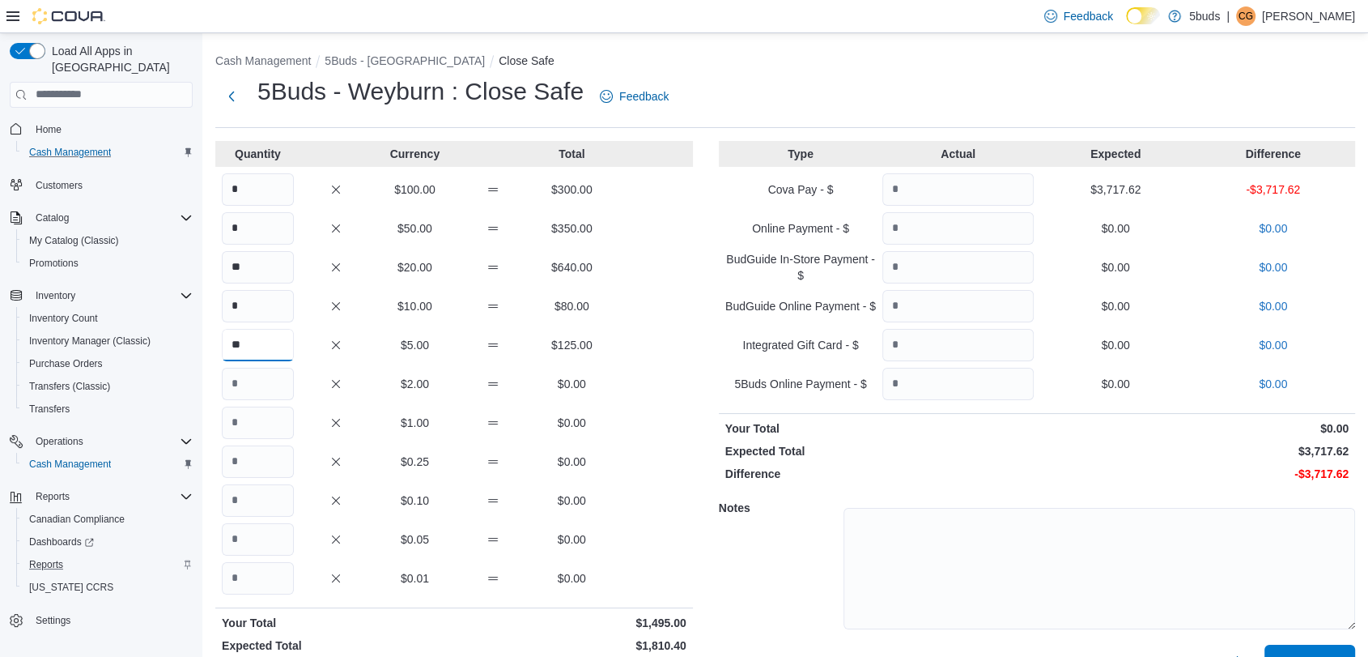
type input "**"
type input "***"
type input "**"
type input "***"
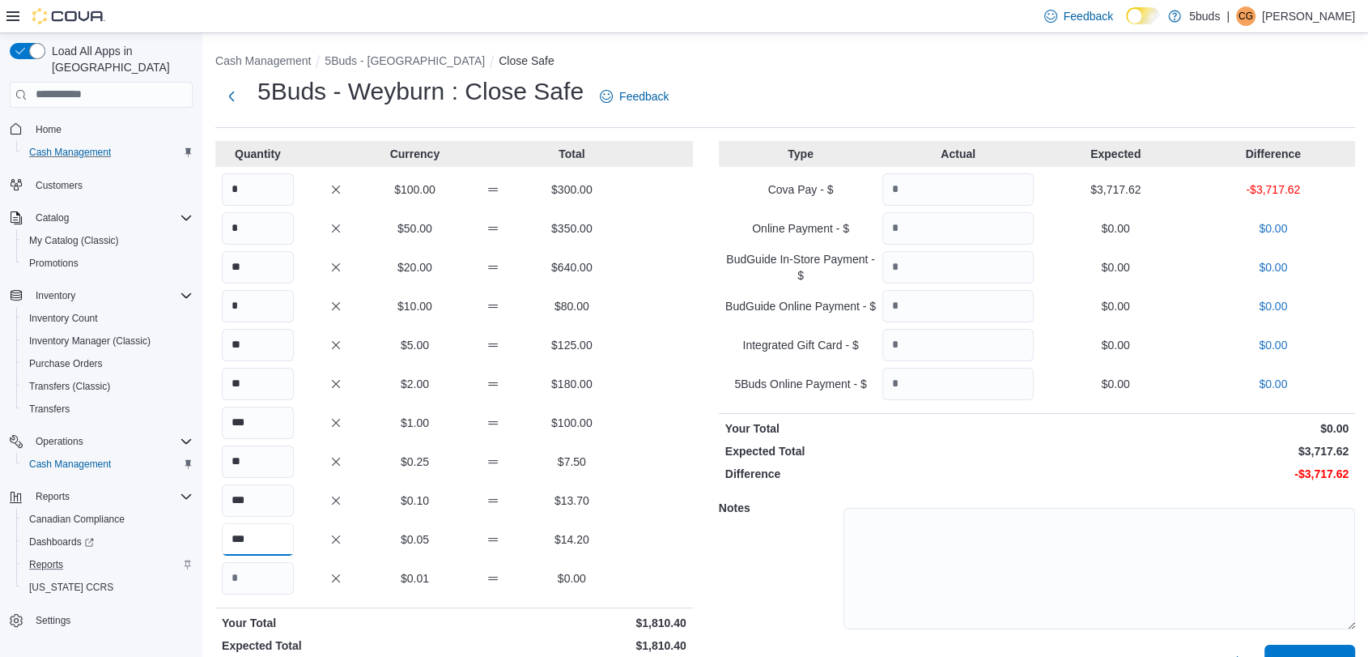
type input "***"
click at [962, 191] on input "Quantity" at bounding box center [957, 189] width 151 height 32
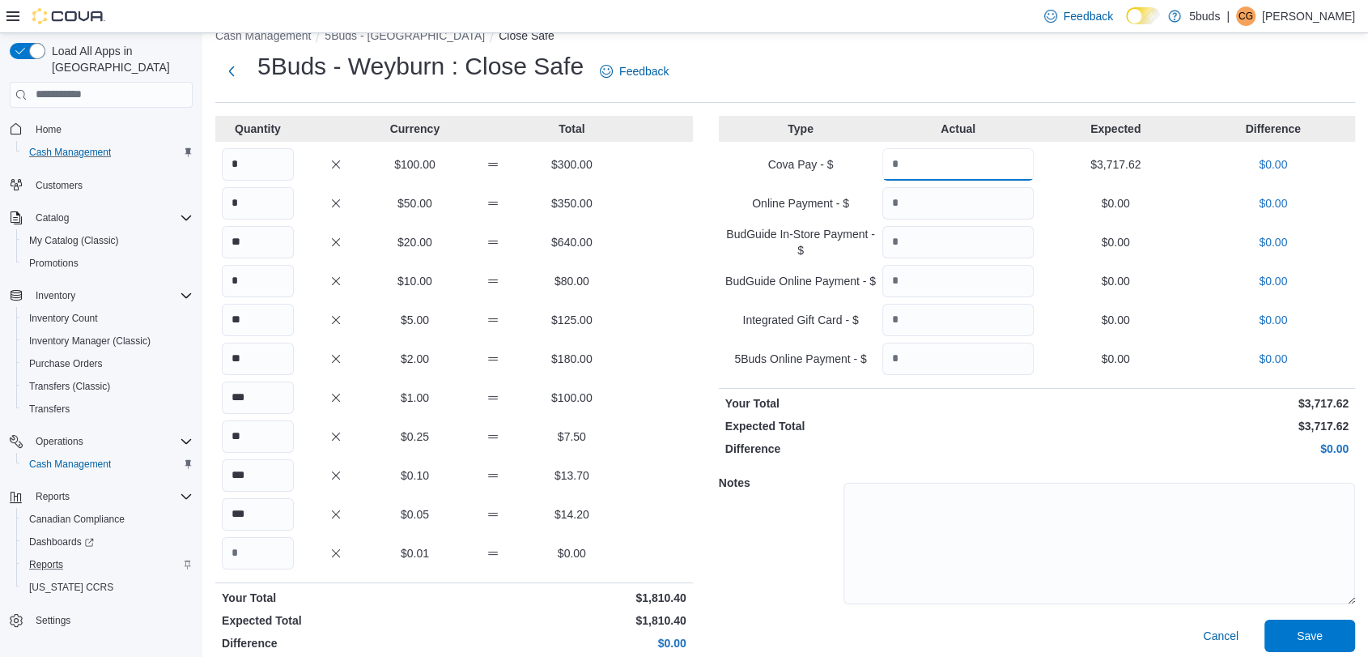
scroll to position [39, 0]
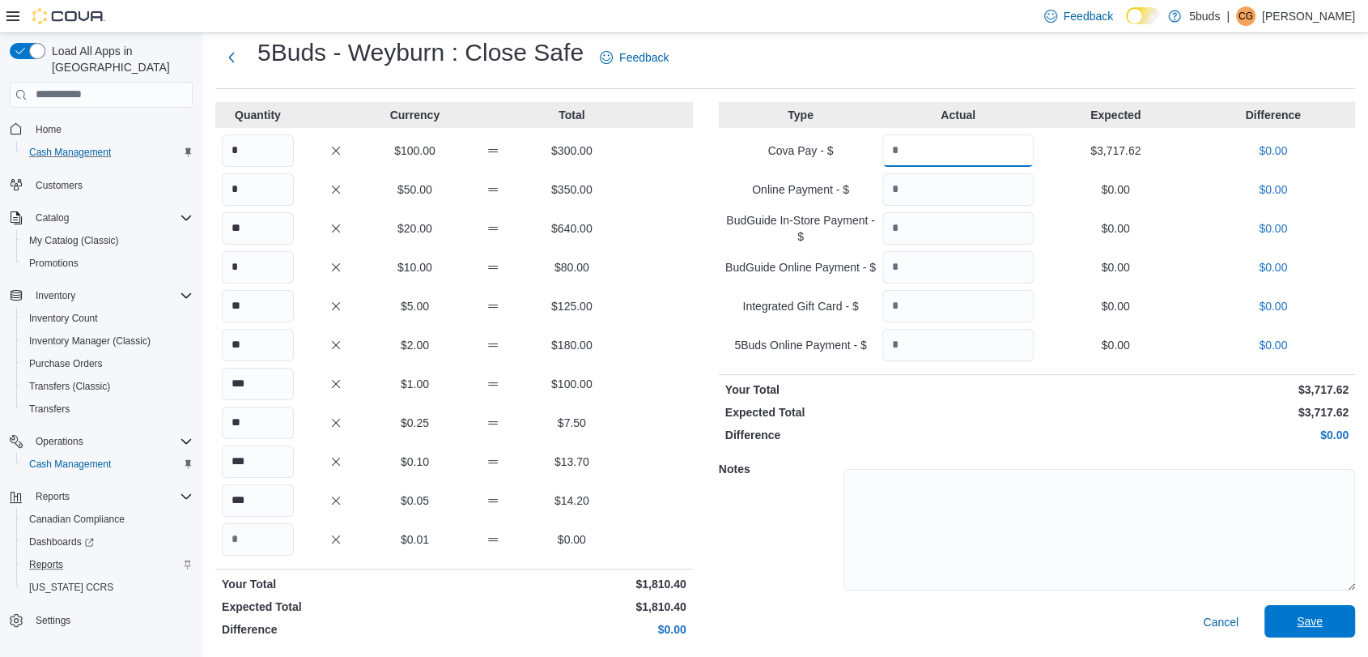
type input "*******"
click at [1316, 623] on span "Save" at bounding box center [1310, 621] width 26 height 16
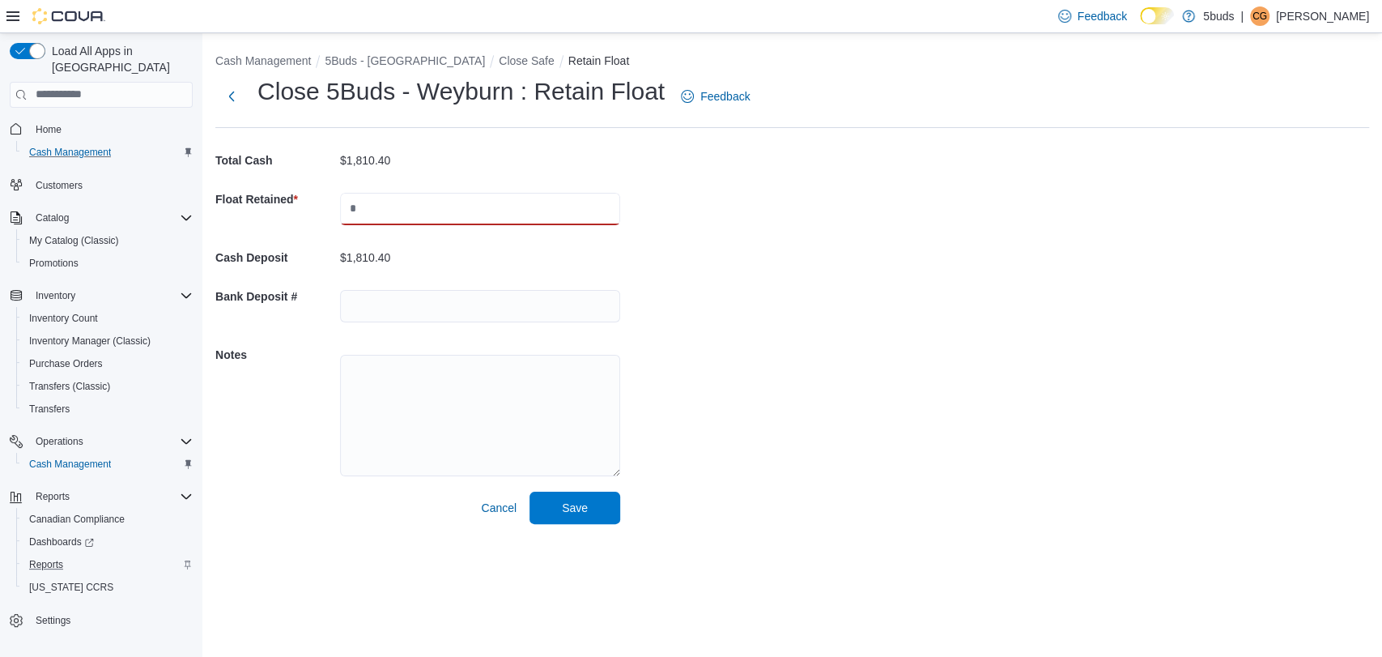
click at [450, 215] on input "text" at bounding box center [480, 209] width 280 height 32
type input "*******"
click at [581, 507] on span "Save" at bounding box center [575, 507] width 26 height 16
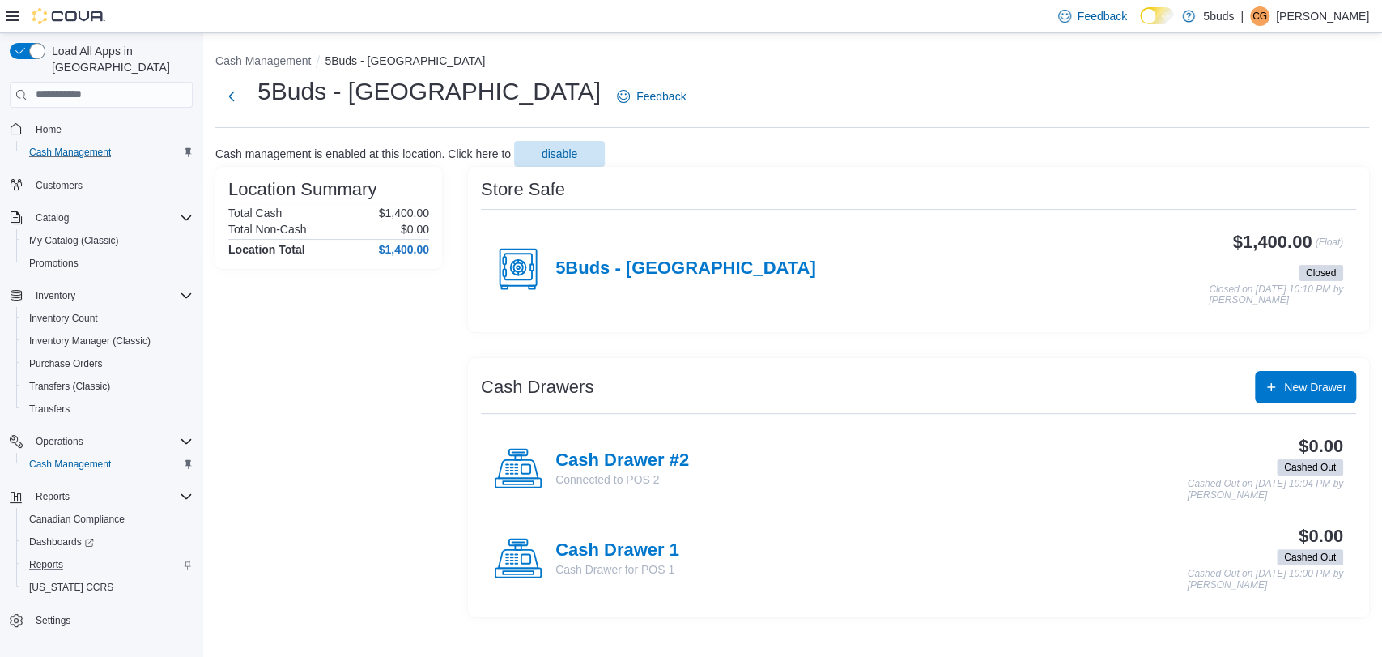
click at [1276, 17] on p "Cheyanne Gauthier" at bounding box center [1322, 15] width 93 height 19
click at [1261, 158] on span "Sign Out" at bounding box center [1265, 156] width 44 height 16
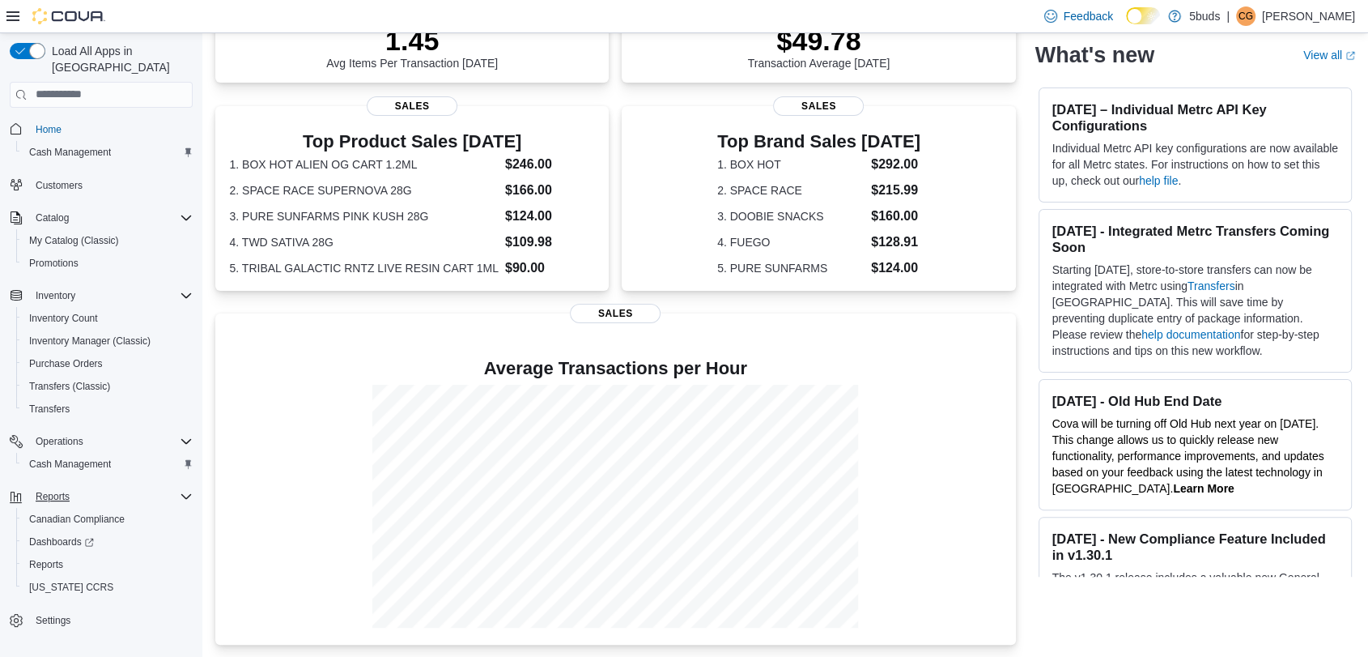
scroll to position [273, 0]
click at [62, 558] on span "Reports" at bounding box center [46, 564] width 34 height 13
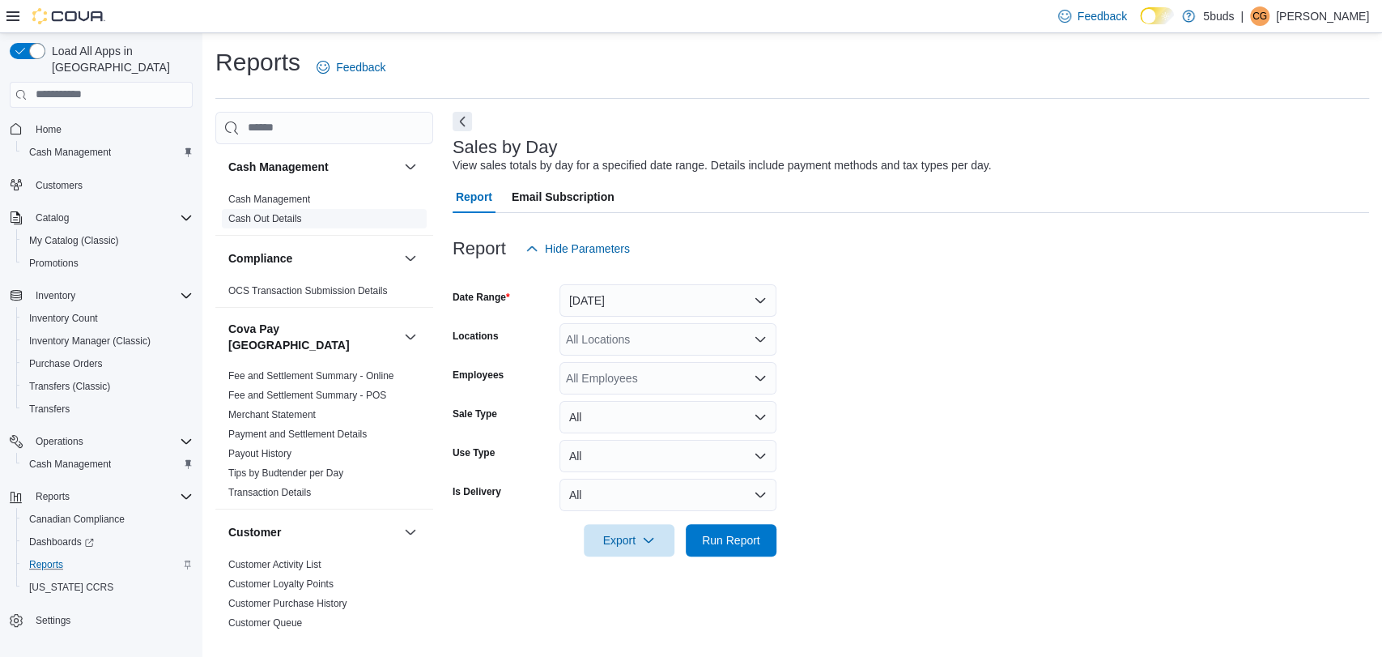
click at [285, 219] on link "Cash Out Details" at bounding box center [265, 218] width 74 height 11
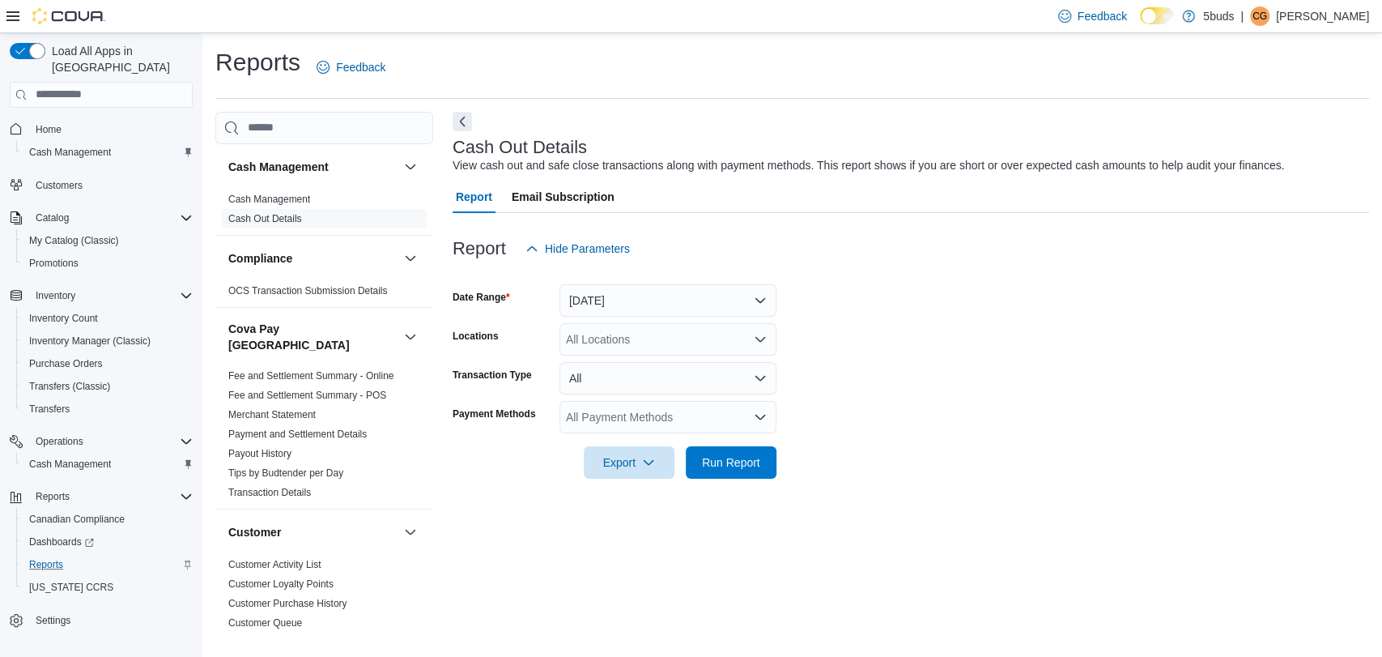
click at [648, 345] on div "All Locations" at bounding box center [667, 339] width 217 height 32
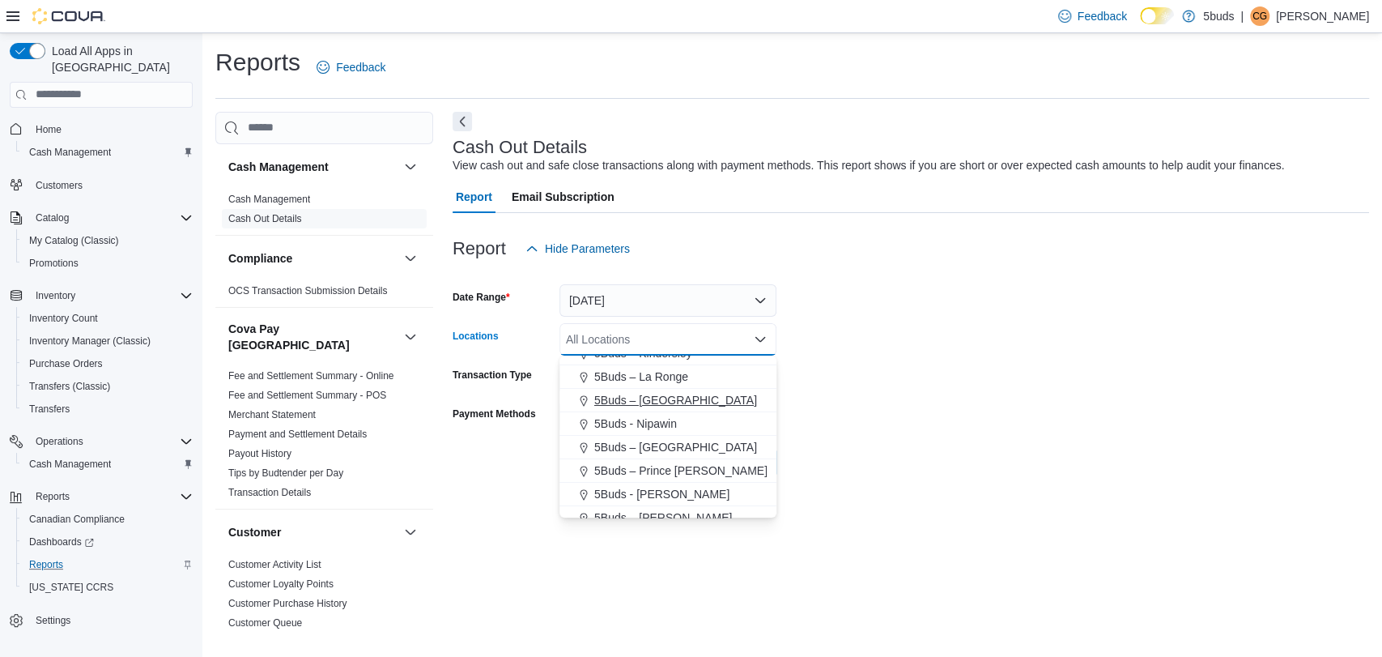
scroll to position [90, 0]
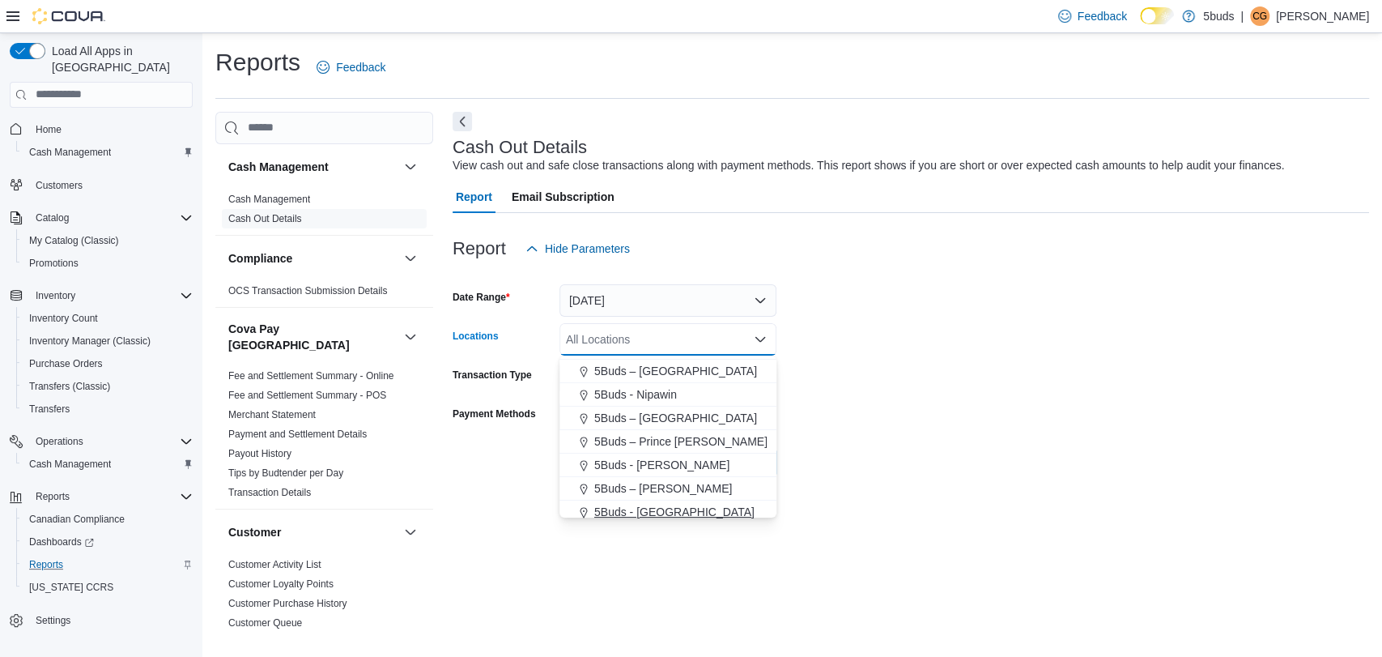
click at [678, 507] on span "5Buds - Weyburn" at bounding box center [674, 512] width 160 height 16
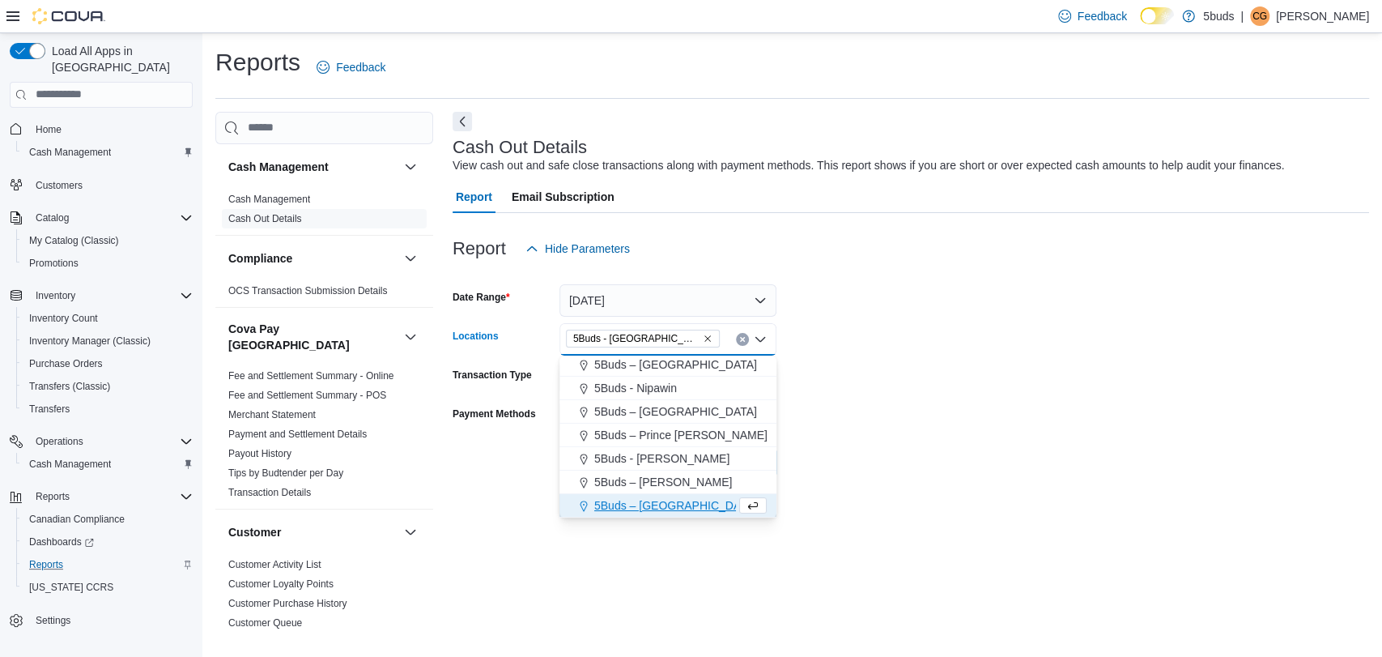
click at [884, 488] on div at bounding box center [911, 487] width 916 height 19
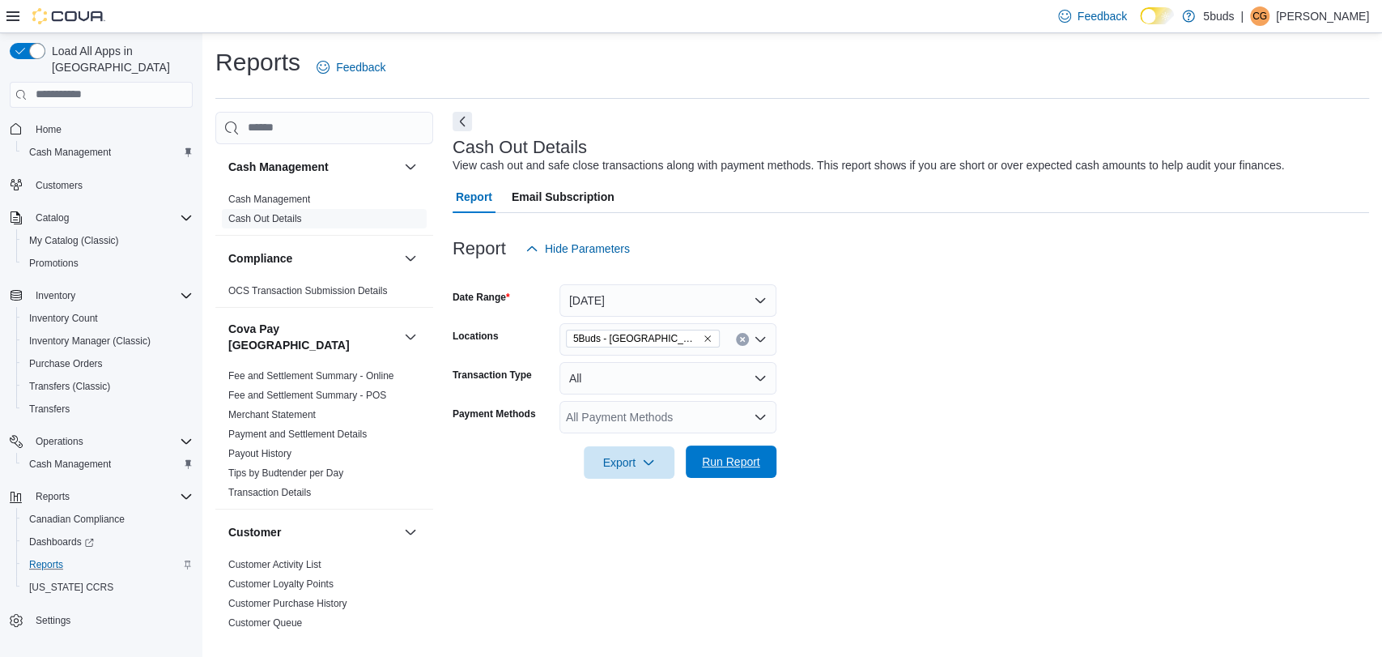
click at [721, 461] on span "Run Report" at bounding box center [731, 461] width 58 height 16
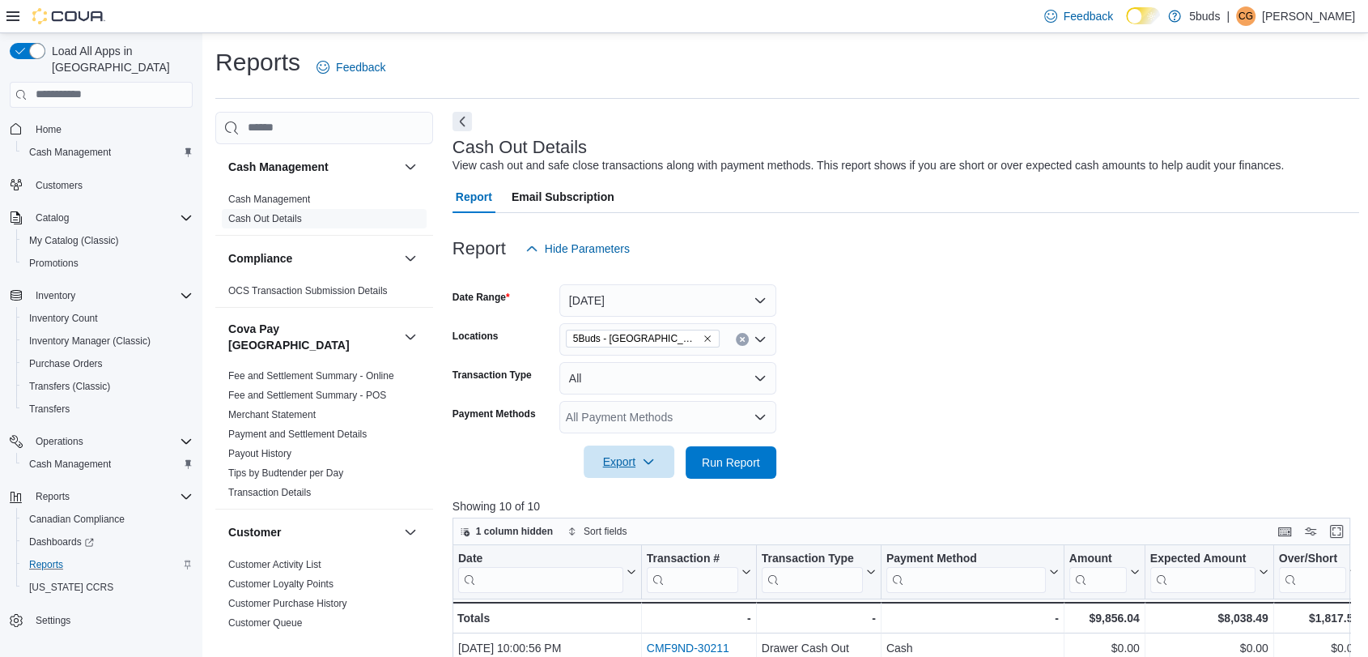
click at [623, 468] on span "Export" at bounding box center [628, 461] width 71 height 32
click at [628, 504] on button "Export to Excel" at bounding box center [631, 494] width 92 height 32
click at [1276, 18] on p "Cheyanne Gauthier" at bounding box center [1308, 15] width 93 height 19
click at [1254, 149] on span "Sign Out" at bounding box center [1251, 156] width 44 height 16
